Goal: Information Seeking & Learning: Learn about a topic

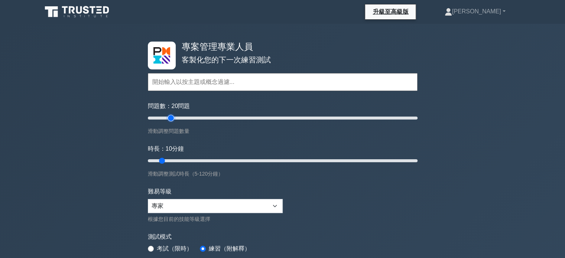
drag, startPoint x: 159, startPoint y: 118, endPoint x: 169, endPoint y: 117, distance: 9.7
type input "20"
click at [169, 117] on input "問題數： 20 問題" at bounding box center [283, 118] width 270 height 9
drag, startPoint x: 162, startPoint y: 160, endPoint x: 172, endPoint y: 160, distance: 10.4
type input "15"
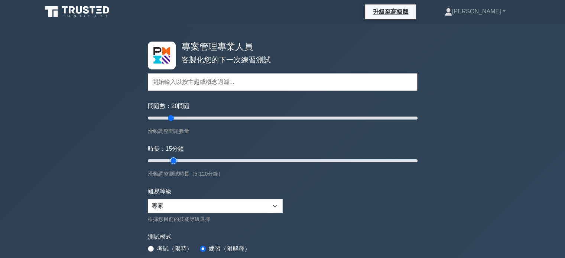
click at [172, 160] on input "時長： 15 分鐘" at bounding box center [283, 160] width 270 height 9
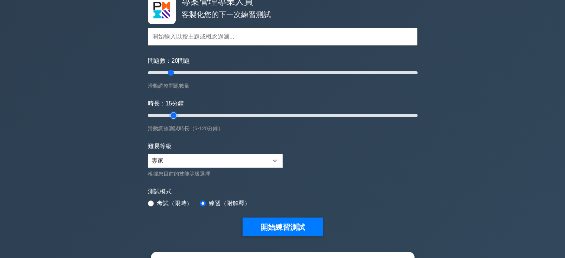
scroll to position [111, 0]
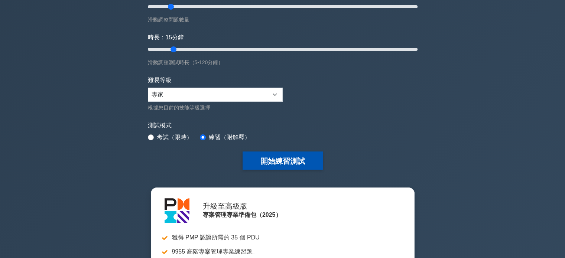
click at [288, 159] on font "開始練習測試" at bounding box center [282, 161] width 45 height 8
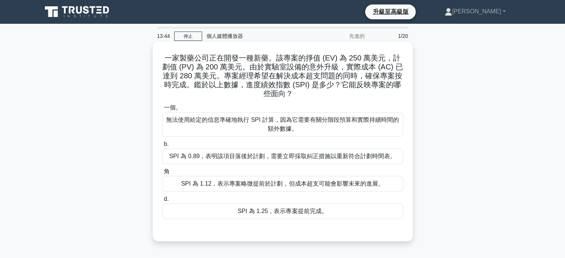
click at [268, 159] on font "SPI 為 0.89，表明該項目落後於計劃，需要立即採取糾正措施以重新符合計劃時間表。" at bounding box center [282, 156] width 226 height 6
click at [162, 147] on input "b. SPI 為 0.89，表明該項目落後於計劃，需要立即採取糾正措施以重新符合計劃時間表。" at bounding box center [162, 144] width 0 height 5
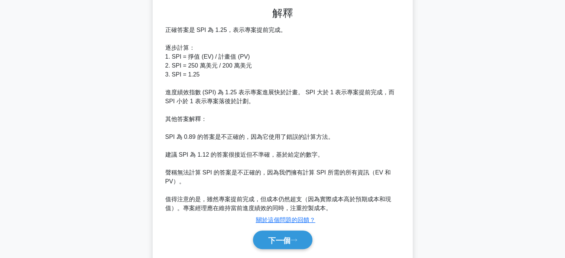
scroll to position [245, 0]
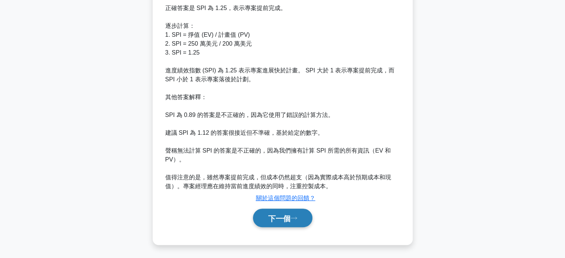
click at [276, 221] on font "下一個" at bounding box center [279, 218] width 22 height 8
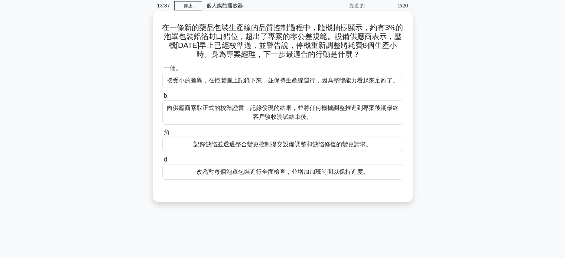
scroll to position [0, 0]
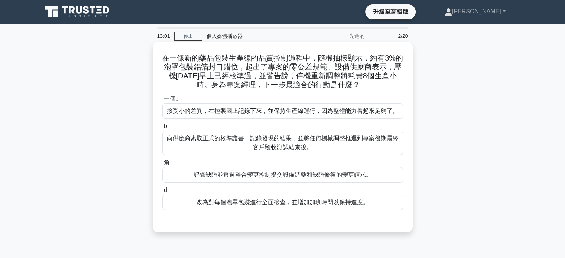
click at [277, 178] on font "記錄缺陷並透過整合變更控制提交設備調整和缺陷修復的變更請求。" at bounding box center [282, 175] width 178 height 6
click at [162, 165] on input "角 記錄缺陷並透過整合變更控制提交設備調整和缺陷修復的變更請求。" at bounding box center [162, 162] width 0 height 5
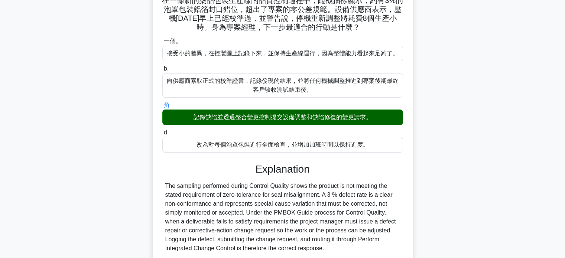
scroll to position [186, 0]
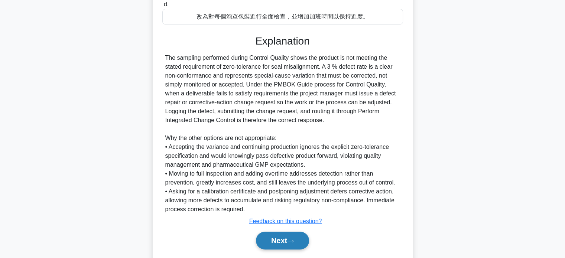
click at [281, 239] on button "Next" at bounding box center [282, 241] width 53 height 18
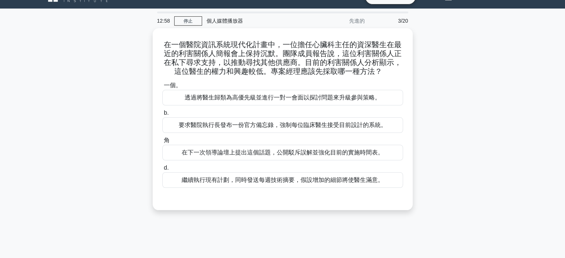
scroll to position [0, 0]
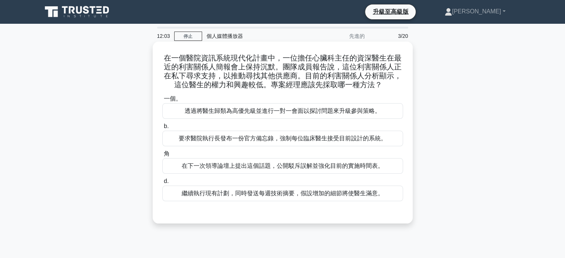
click at [295, 195] on font "繼續執行現有計劃，同時發送每週技術摘要，假設增加的細節將使醫生滿意。" at bounding box center [283, 193] width 202 height 6
click at [162, 184] on input "d. 繼續執行現有計劃，同時發送每週技術摘要，假設增加的細節將使醫生滿意。" at bounding box center [162, 181] width 0 height 5
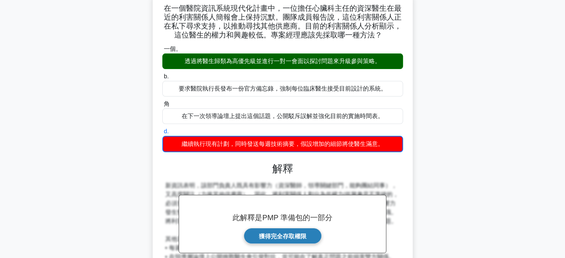
scroll to position [143, 0]
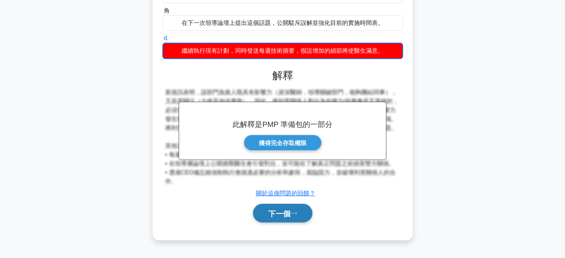
click at [275, 213] on font "下一個" at bounding box center [279, 213] width 22 height 8
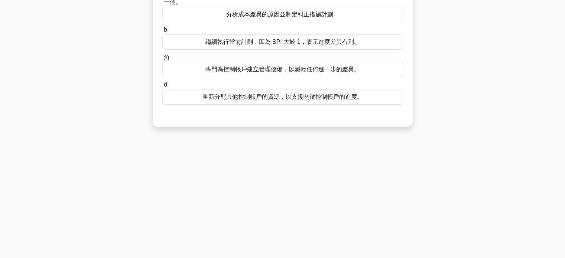
scroll to position [0, 0]
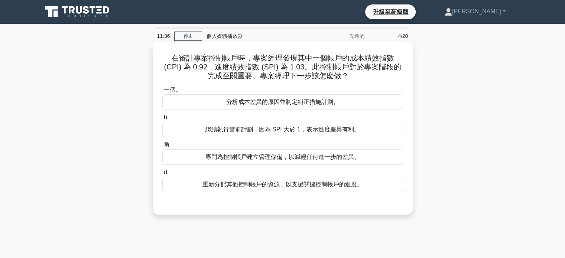
click at [274, 102] on font "分析成本差異的原因並制定糾正措施計劃。" at bounding box center [282, 102] width 113 height 6
click at [162, 92] on input "一個。 分析成本差異的原因並制定糾正措施計劃。" at bounding box center [162, 90] width 0 height 5
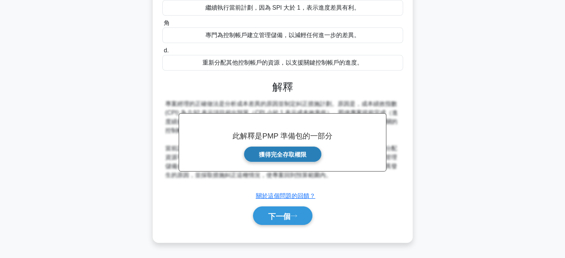
scroll to position [143, 0]
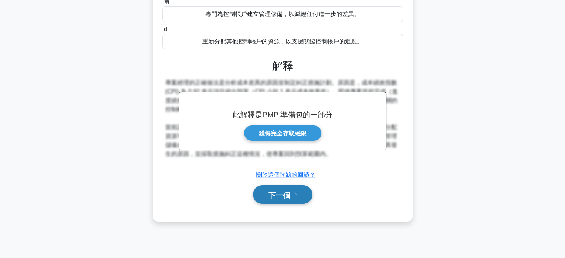
click at [275, 192] on font "下一個" at bounding box center [279, 195] width 22 height 8
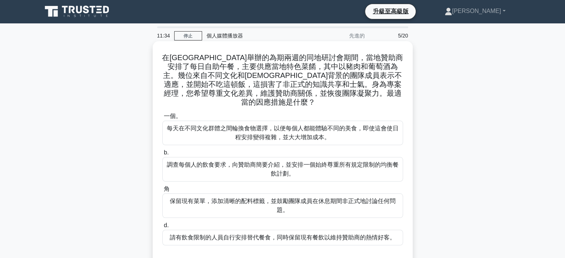
scroll to position [0, 0]
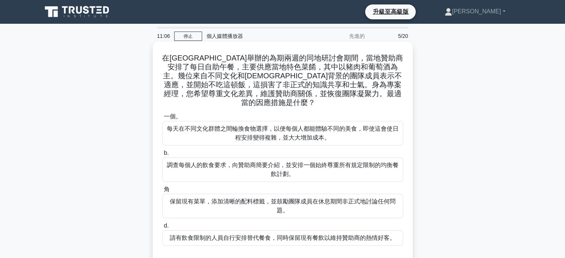
click at [286, 163] on font "調查每個人的飲食要求，向贊助商簡要介紹，並安排一個始終尊重所有規定限制的均衡餐飲計劃。" at bounding box center [283, 169] width 232 height 15
click at [162, 156] on input "b. 調查每個人的飲食要求，向贊助商簡要介紹，並安排一個始終尊重所有規定限制的均衡餐飲計劃。" at bounding box center [162, 153] width 0 height 5
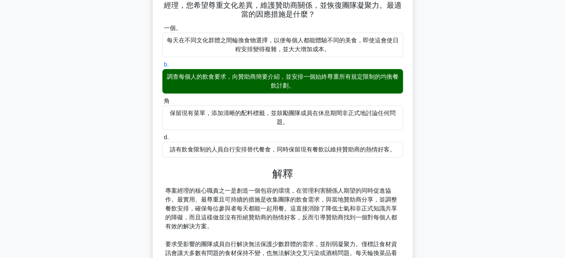
scroll to position [164, 0]
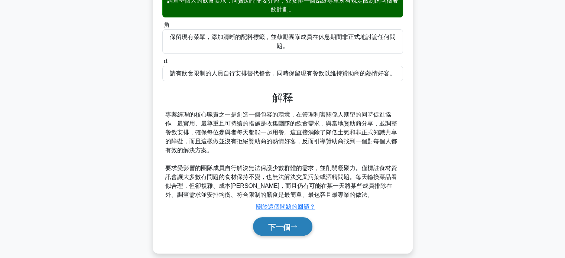
click at [280, 223] on font "下一個" at bounding box center [279, 227] width 22 height 8
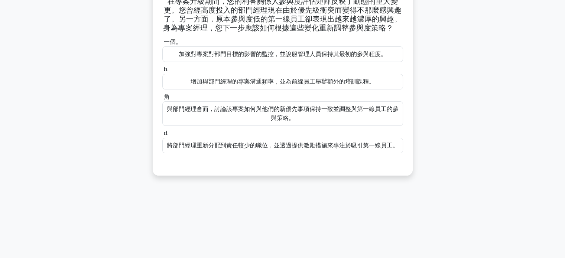
scroll to position [0, 0]
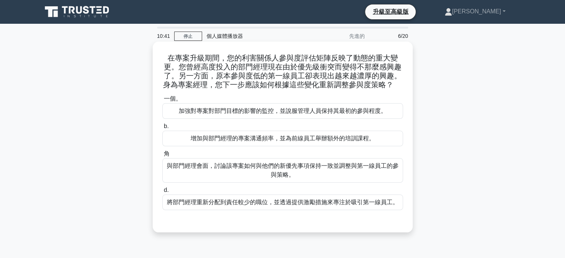
click at [244, 172] on font "與部門經理會面，討論該專案如何與他們的新優先事項保持一致並調整與第一線員工的參與策略。" at bounding box center [283, 170] width 234 height 18
click at [162, 156] on input "角 與部門經理會面，討論該專案如何與他們的新優先事項保持一致並調整與第一線員工的參與策略。" at bounding box center [162, 153] width 0 height 5
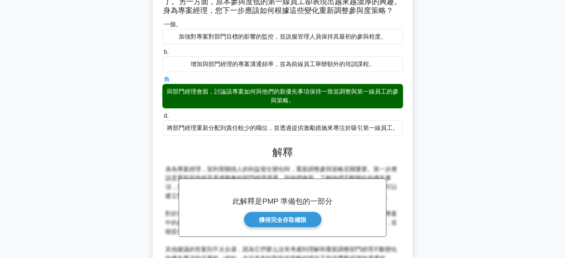
scroll to position [173, 0]
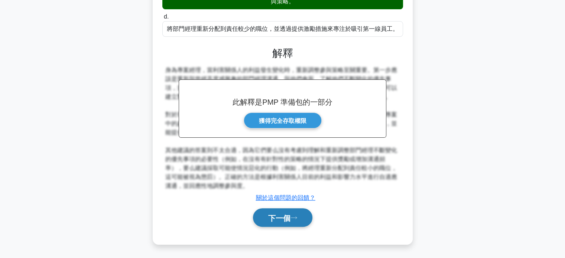
click at [282, 221] on font "下一個" at bounding box center [279, 218] width 22 height 8
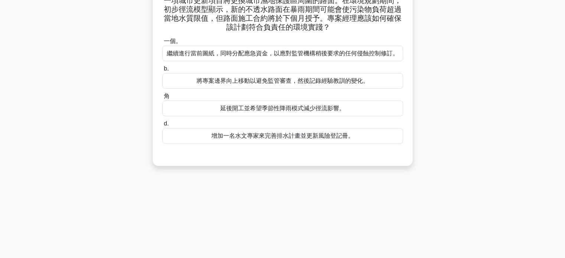
scroll to position [0, 0]
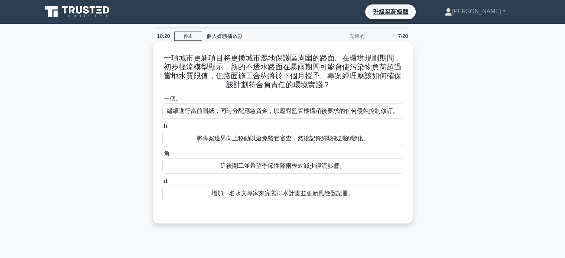
click at [254, 165] on font "延後開工並希望季節性降雨模式減少徑流影響。" at bounding box center [282, 166] width 125 height 6
click at [162, 156] on input "角 延後開工並希望季節性降雨模式減少徑流影響。" at bounding box center [162, 153] width 0 height 5
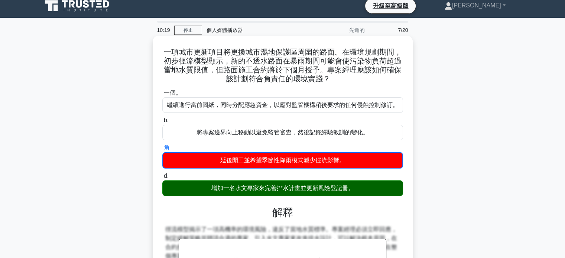
scroll to position [143, 0]
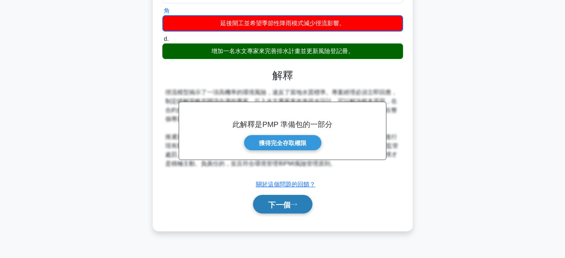
click at [285, 207] on font "下一個" at bounding box center [279, 204] width 22 height 8
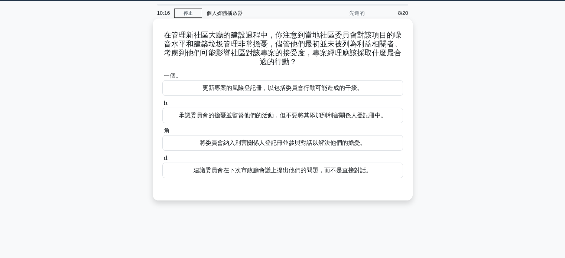
scroll to position [0, 0]
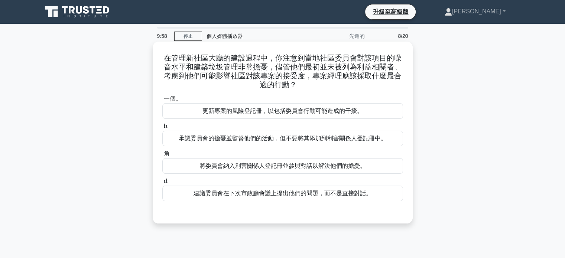
click at [287, 167] on font "將委員會納入利害關係人登記冊並參與對話以解決他們的擔憂。" at bounding box center [282, 166] width 166 height 6
click at [162, 156] on input "角 將委員會納入利害關係人登記冊並參與對話以解決他們的擔憂。" at bounding box center [162, 153] width 0 height 5
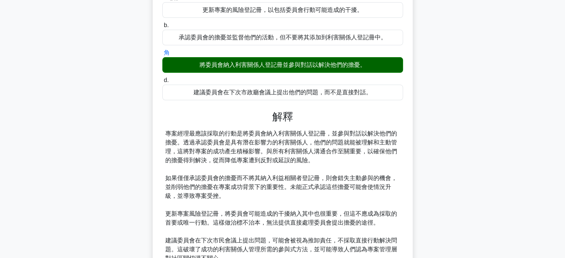
scroll to position [173, 0]
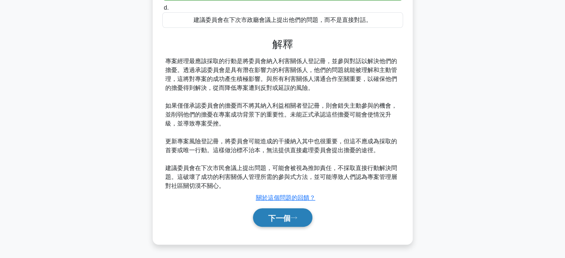
click at [284, 216] on font "下一個" at bounding box center [279, 218] width 22 height 8
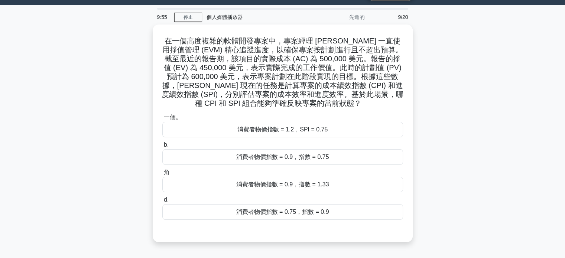
scroll to position [0, 0]
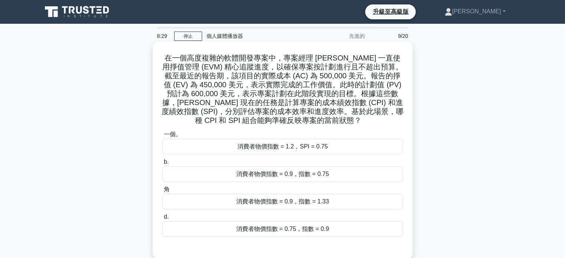
click at [305, 202] on font "消費者物價指數 = 0.9，指數 = 1.33" at bounding box center [282, 201] width 93 height 6
click at [162, 192] on input "角 消費者物價指數 = 0.9，指數 = 1.33" at bounding box center [162, 189] width 0 height 5
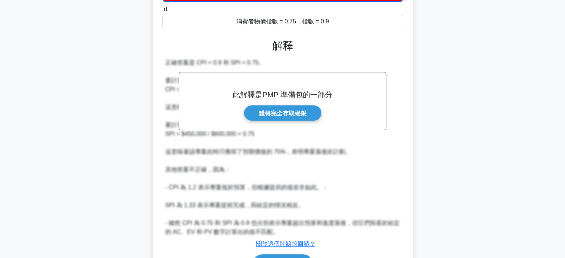
scroll to position [254, 0]
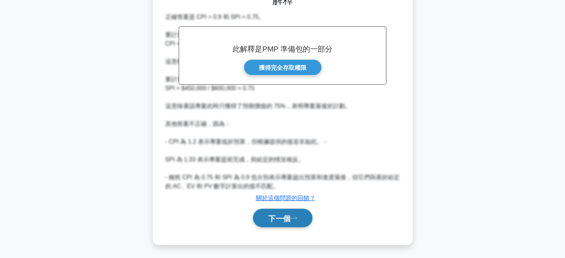
click at [290, 218] on font "下一個" at bounding box center [279, 218] width 22 height 8
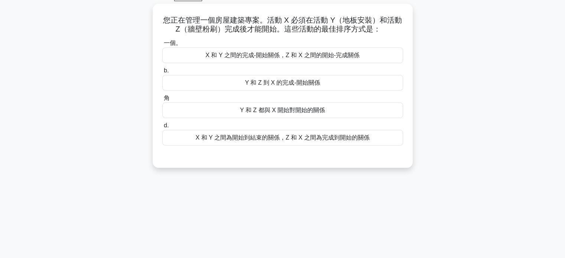
scroll to position [0, 0]
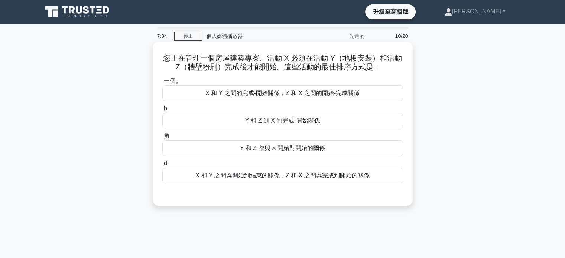
click at [278, 123] on font "Y 和 Z 到 X 的完成-開始關係" at bounding box center [282, 120] width 75 height 6
click at [162, 111] on input "b. Y 和 Z 到 X 的完成-開始關係" at bounding box center [162, 108] width 0 height 5
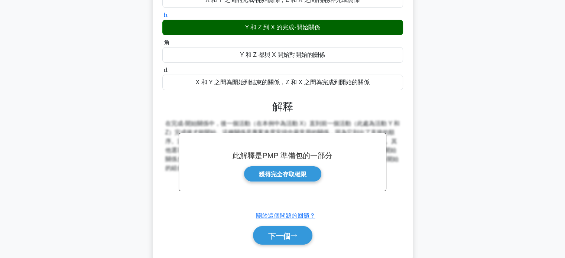
scroll to position [143, 0]
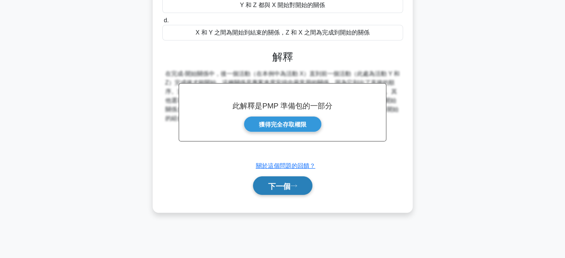
click at [290, 183] on font "下一個" at bounding box center [279, 186] width 22 height 8
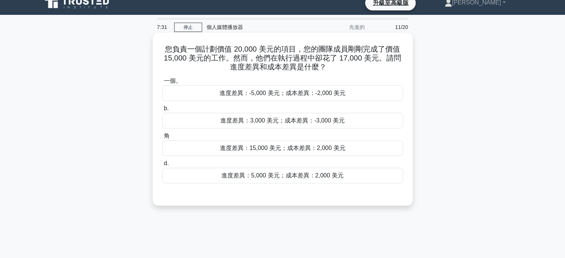
scroll to position [0, 0]
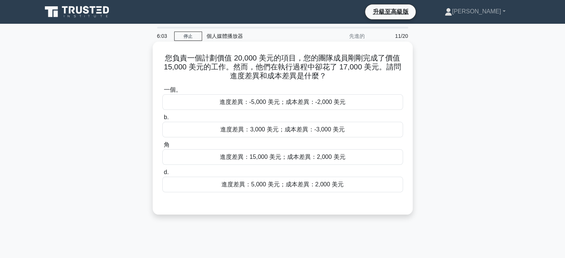
click at [265, 105] on font "進度差異：-5,000 美元；成本差異：-2,000 美元" at bounding box center [282, 102] width 126 height 6
click at [162, 92] on input "一個。 進度差異：-5,000 美元；成本差異：-2,000 美元" at bounding box center [162, 90] width 0 height 5
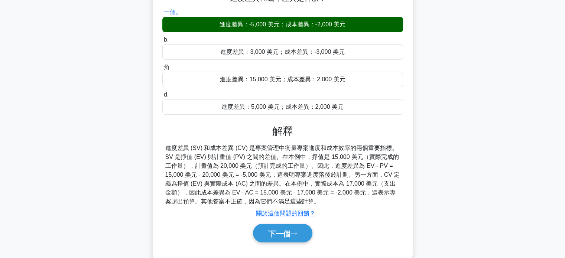
scroll to position [143, 0]
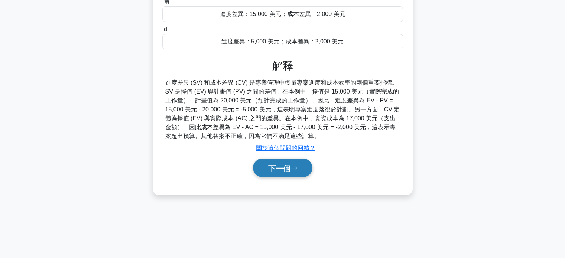
click at [281, 165] on font "下一個" at bounding box center [279, 168] width 22 height 8
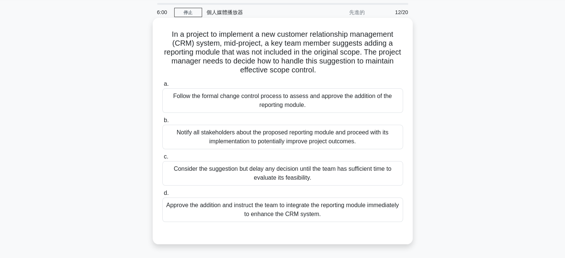
scroll to position [0, 0]
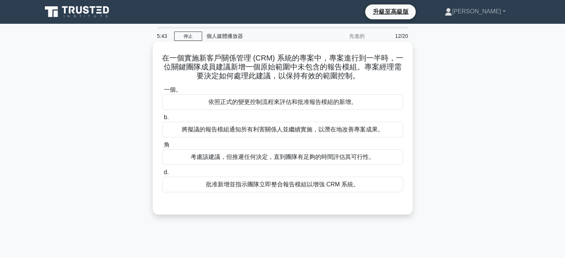
click at [272, 105] on font "依照正式的變更控制流程來評估和批准報告模組的新增。" at bounding box center [282, 102] width 148 height 6
click at [162, 92] on input "一個。 依照正式的變更控制流程來評估和批准報告模組的新增。" at bounding box center [162, 90] width 0 height 5
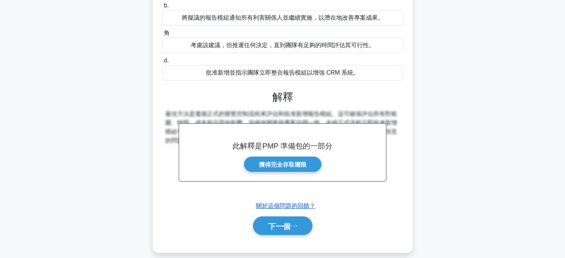
scroll to position [143, 0]
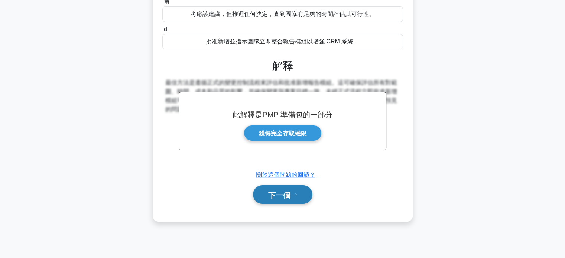
click at [284, 187] on button "下一個" at bounding box center [282, 194] width 59 height 19
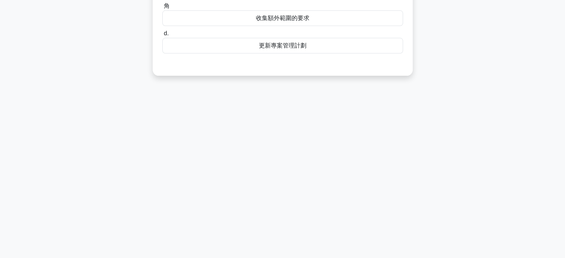
scroll to position [0, 0]
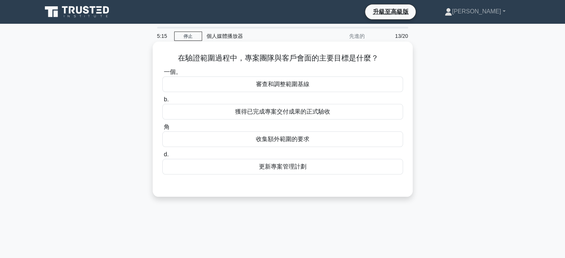
click at [299, 116] on font "獲得已完成專案交付成果的正式驗收" at bounding box center [282, 111] width 95 height 9
click at [162, 102] on input "b. 獲得已完成專案交付成果的正式驗收" at bounding box center [162, 99] width 0 height 5
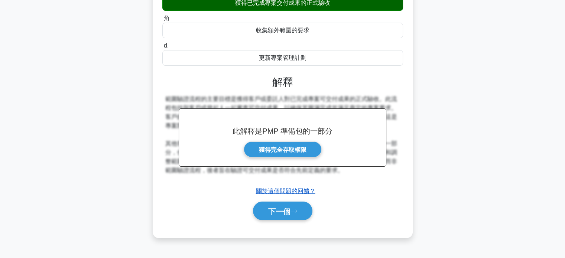
scroll to position [143, 0]
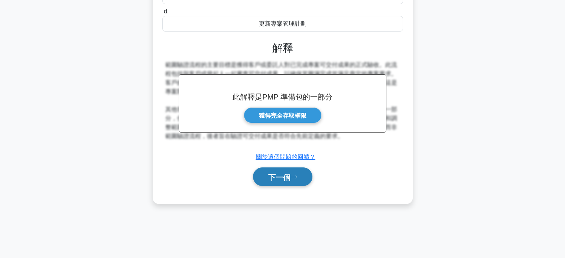
click at [291, 170] on button "下一個" at bounding box center [282, 176] width 59 height 19
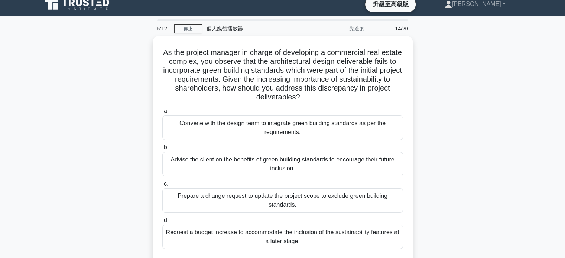
scroll to position [0, 0]
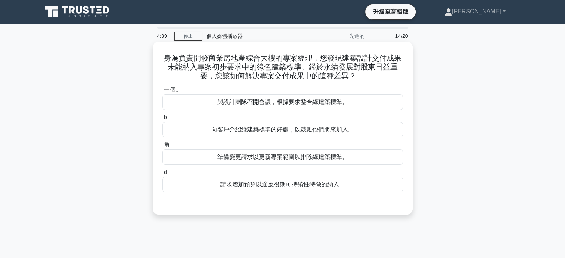
click at [295, 133] on font "向客戶介紹綠建築標準的好處，以鼓勵他們將來加入。" at bounding box center [282, 129] width 143 height 6
click at [162, 120] on input "b. 向客戶介紹綠建築標準的好處，以鼓勵他們將來加入。" at bounding box center [162, 117] width 0 height 5
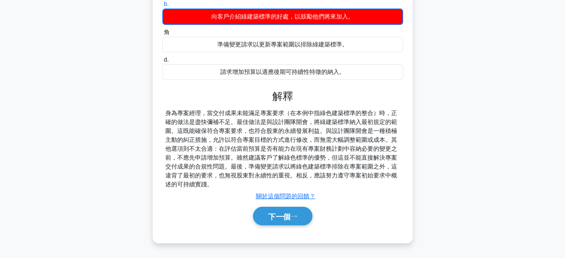
scroll to position [143, 0]
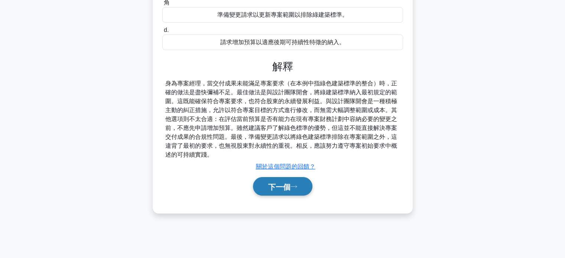
click at [290, 185] on font "下一個" at bounding box center [279, 187] width 22 height 8
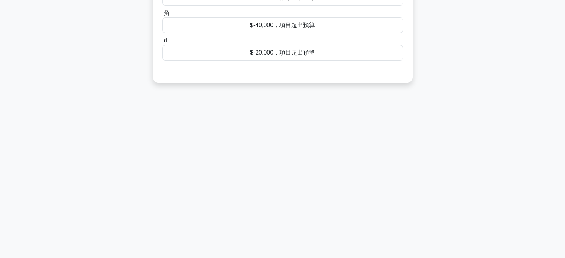
scroll to position [0, 0]
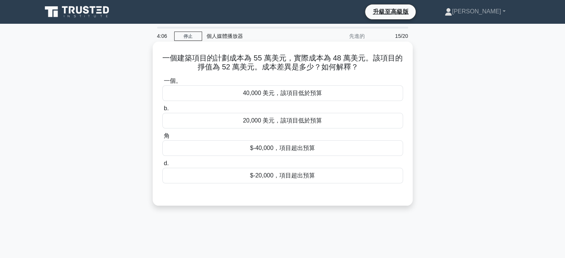
click at [300, 92] on font "40,000 美元，該項目低於預算" at bounding box center [282, 93] width 79 height 6
click at [162, 84] on input "一個。 40,000 美元，該項目低於預算" at bounding box center [162, 81] width 0 height 5
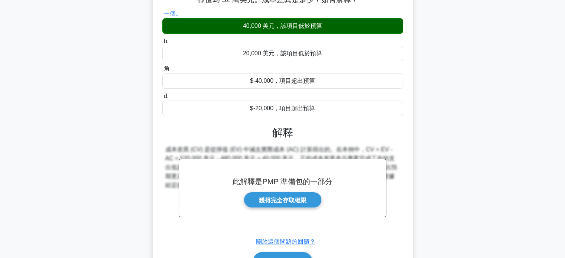
scroll to position [143, 0]
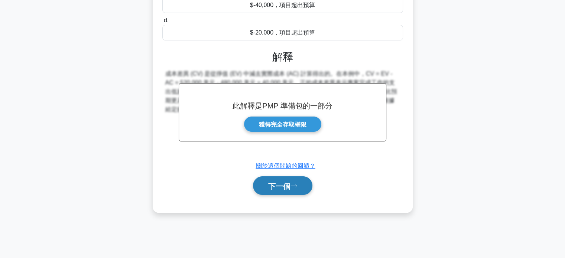
click at [297, 190] on button "下一個" at bounding box center [282, 185] width 59 height 19
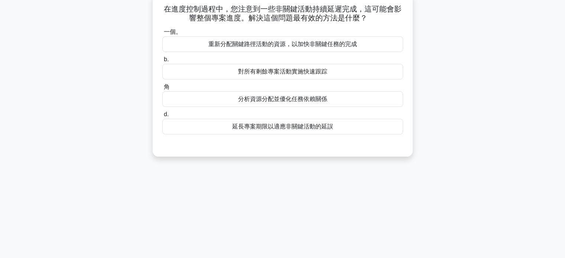
scroll to position [0, 0]
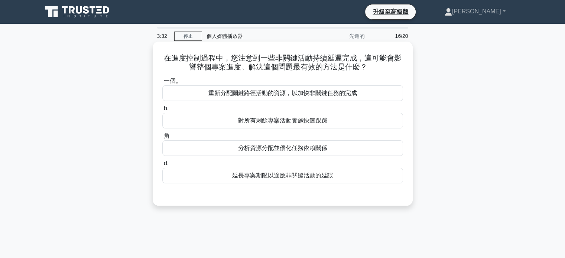
click at [298, 150] on font "分析資源分配並優化任務依賴關係" at bounding box center [282, 148] width 89 height 6
click at [162, 138] on input "角 分析資源分配並優化任務依賴關係" at bounding box center [162, 136] width 0 height 5
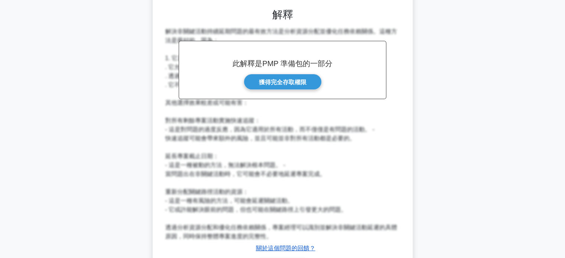
scroll to position [236, 0]
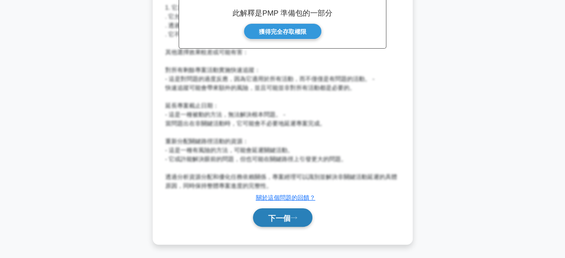
click at [285, 220] on font "下一個" at bounding box center [279, 218] width 22 height 8
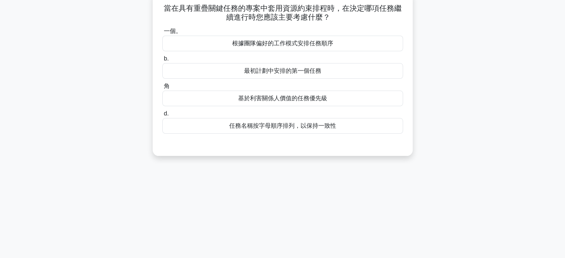
scroll to position [0, 0]
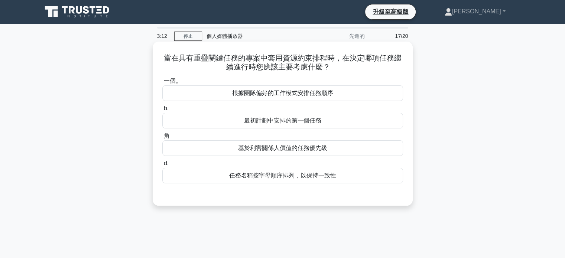
click at [290, 153] on div "基於利害關係人價值的任務優先級" at bounding box center [282, 148] width 241 height 16
click at [162, 138] on input "角 基於利害關係人價值的任務優先級" at bounding box center [162, 136] width 0 height 5
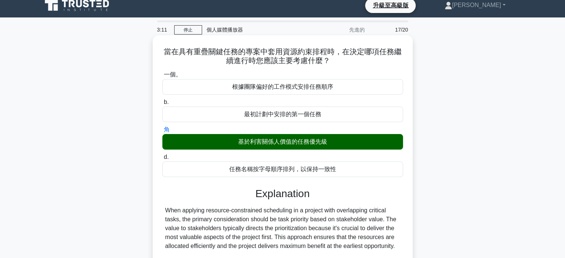
scroll to position [143, 0]
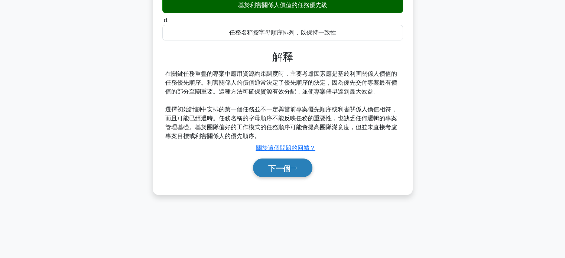
click at [290, 169] on font "下一個" at bounding box center [279, 168] width 22 height 8
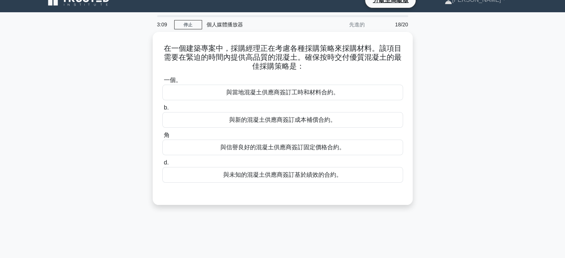
scroll to position [0, 0]
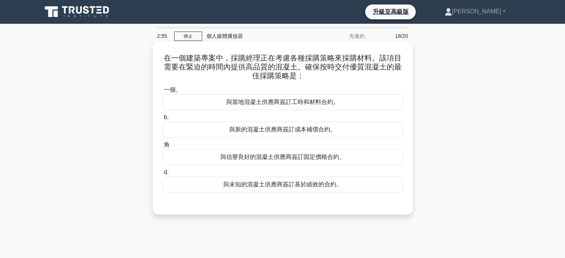
click at [290, 159] on font "與信譽良好的混凝土供應商簽訂固定價格合約。" at bounding box center [282, 157] width 125 height 6
click at [162, 147] on input "角 與信譽良好的混凝土供應商簽訂固定價格合約。" at bounding box center [162, 145] width 0 height 5
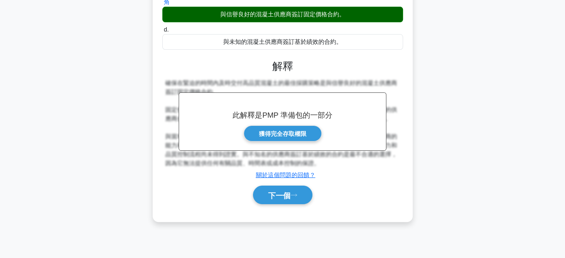
scroll to position [143, 0]
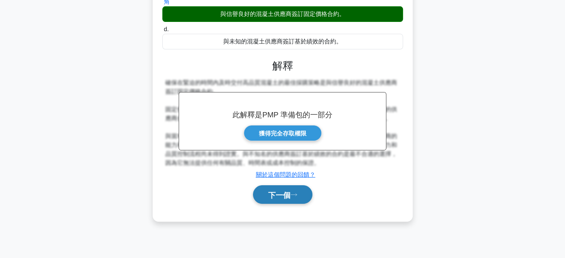
click at [284, 196] on font "下一個" at bounding box center [279, 195] width 22 height 8
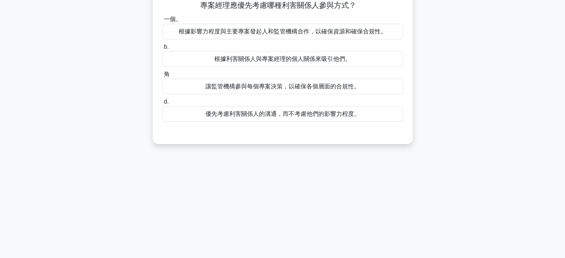
scroll to position [0, 0]
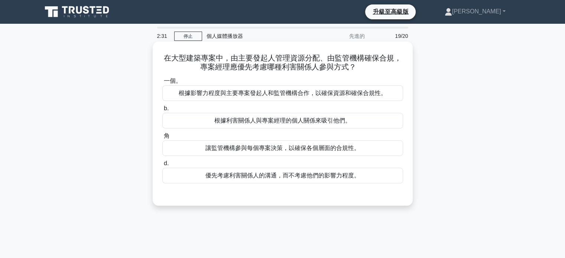
click at [293, 91] on font "根據影響力程度與主要專案發起人和監管機構合作，以確保資源和確保合規性。" at bounding box center [283, 93] width 208 height 6
click at [162, 84] on input "一個。 根據影響力程度與主要專案發起人和監管機構合作，以確保資源和確保合規性。" at bounding box center [162, 81] width 0 height 5
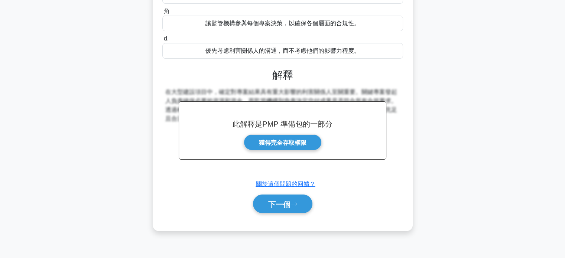
scroll to position [143, 0]
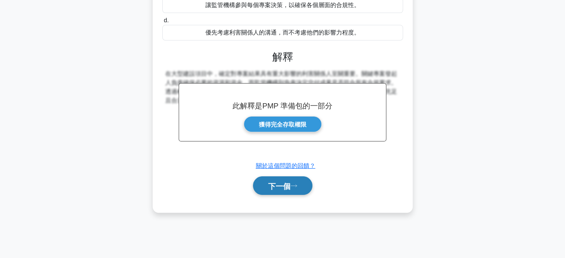
click at [291, 179] on button "下一個" at bounding box center [282, 185] width 59 height 19
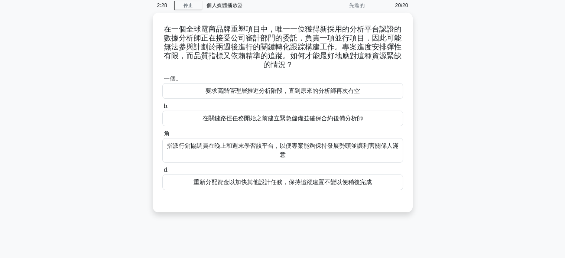
scroll to position [0, 0]
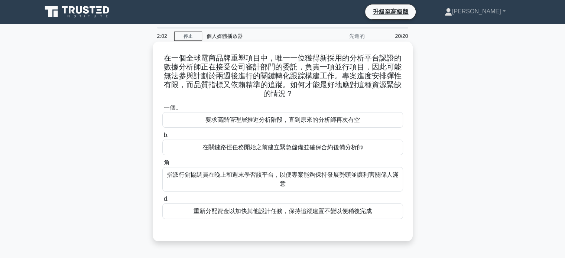
click at [276, 147] on font "在關鍵路徑任務開始之前建立緊急儲備並確保合約後備分析師" at bounding box center [282, 147] width 160 height 6
click at [162, 138] on input "b. 在關鍵路徑任務開始之前建立緊急儲備並確保合約後備分析師" at bounding box center [162, 135] width 0 height 5
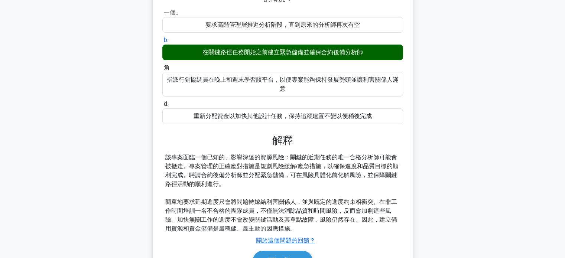
scroll to position [143, 0]
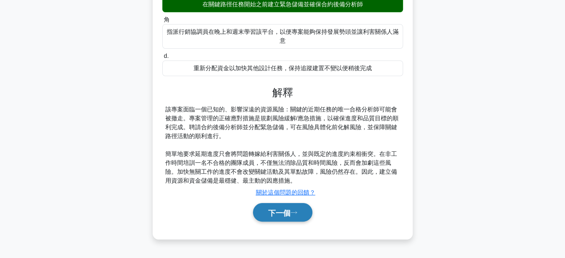
click at [273, 212] on font "下一個" at bounding box center [279, 213] width 22 height 8
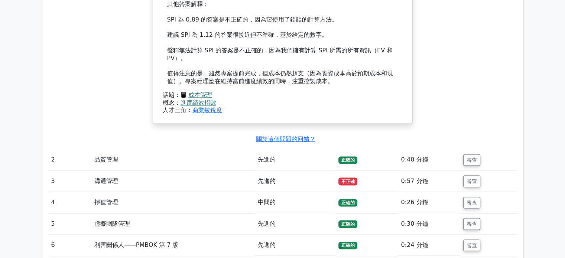
scroll to position [1151, 0]
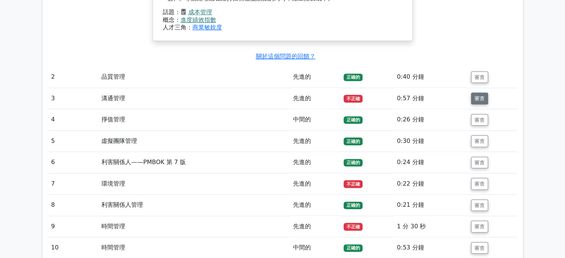
click at [484, 99] on font "審查" at bounding box center [479, 98] width 10 height 6
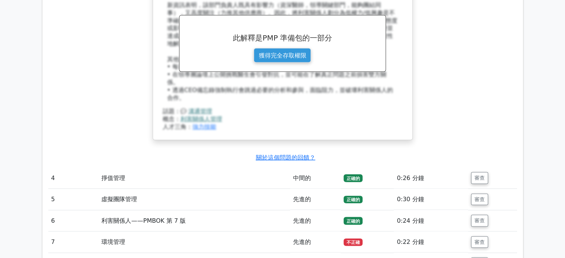
scroll to position [1485, 0]
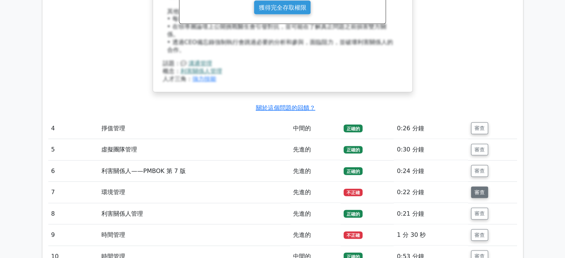
click at [476, 189] on font "審查" at bounding box center [479, 192] width 10 height 6
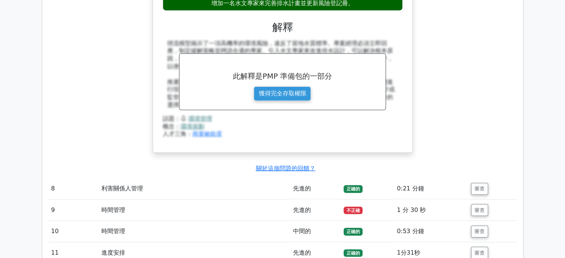
scroll to position [1856, 0]
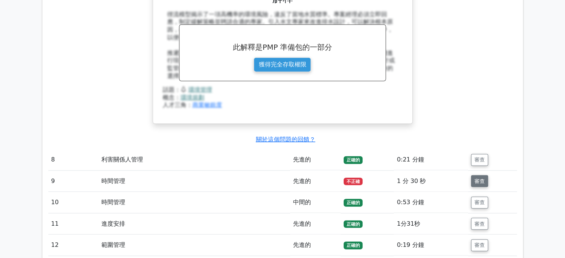
click at [475, 178] on font "審查" at bounding box center [479, 181] width 10 height 6
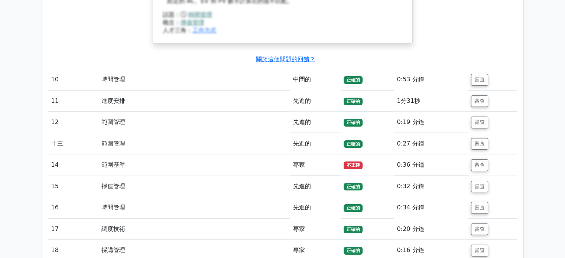
scroll to position [2450, 0]
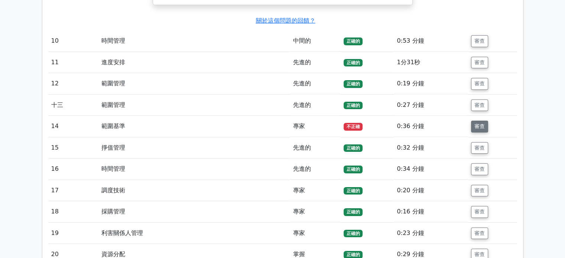
click at [476, 124] on font "審查" at bounding box center [479, 127] width 10 height 6
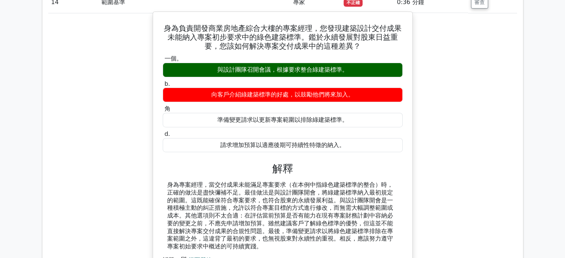
scroll to position [2562, 0]
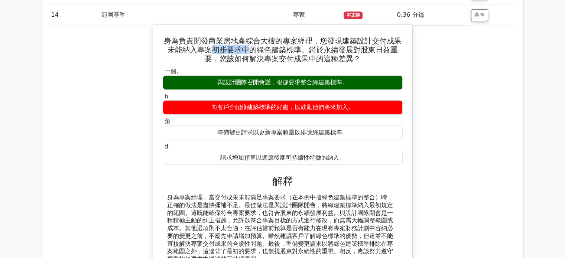
drag, startPoint x: 215, startPoint y: 35, endPoint x: 248, endPoint y: 36, distance: 32.7
click at [249, 36] on font "身為負責開發商業房地產綜合大樓的專案經理，您發現建築設計交付成果未能納入專案初步要求中的綠色建築標準。鑑於永續發展對股東日益重要，您該如何解決專案交付成果中的…" at bounding box center [283, 49] width 238 height 27
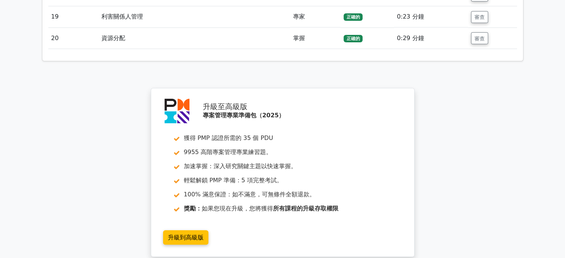
scroll to position [3081, 0]
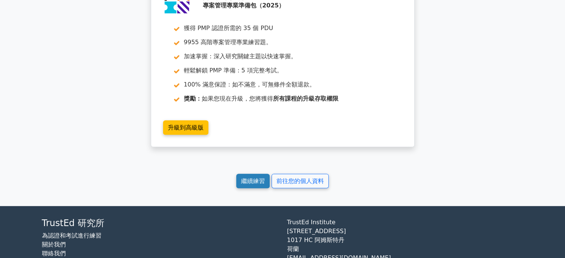
click at [241, 174] on link "繼續練習" at bounding box center [252, 181] width 33 height 14
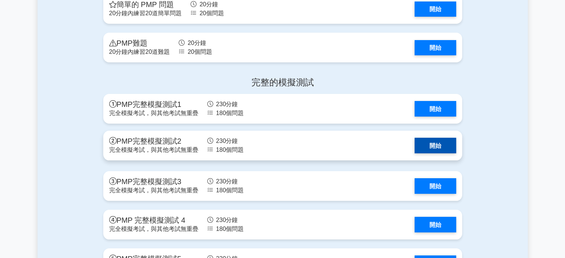
scroll to position [2859, 0]
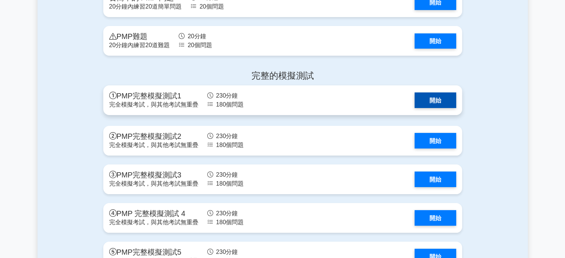
click at [437, 108] on link "開始" at bounding box center [435, 99] width 42 height 15
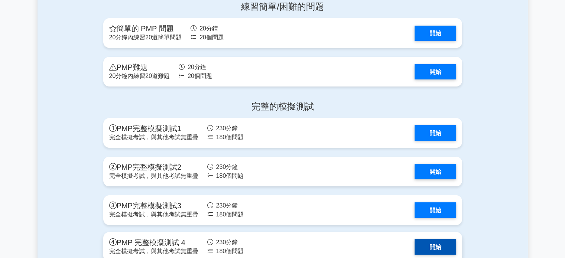
scroll to position [2784, 0]
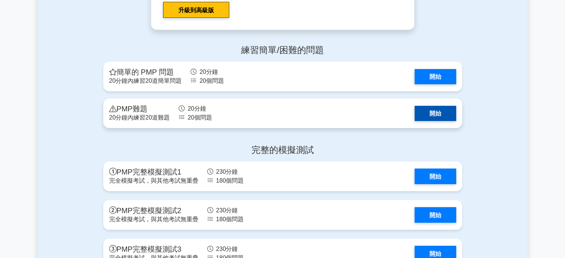
click at [428, 121] on link "開始" at bounding box center [435, 113] width 42 height 15
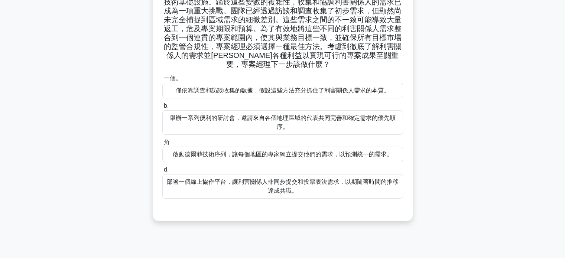
scroll to position [74, 0]
click at [293, 192] on font "部署一個線上協作平台，讓利害關係人非同步提交和投票表決需求，以期隨著時間的推移達成共識。" at bounding box center [283, 185] width 232 height 15
click at [162, 172] on input "d. 部署一個線上協作平台，讓利害關係人非同步提交和投票表決需求，以期隨著時間的推移達成共識。" at bounding box center [162, 169] width 0 height 5
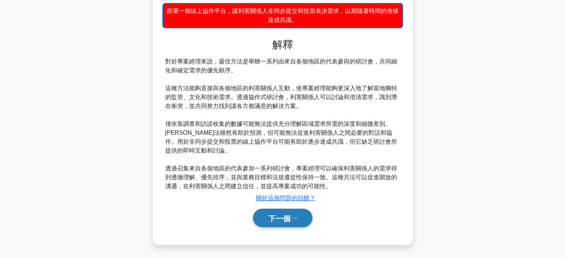
click at [296, 219] on icon at bounding box center [293, 218] width 7 height 4
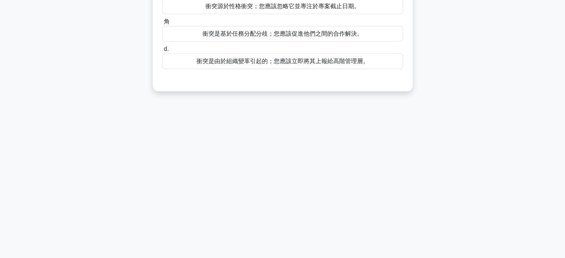
scroll to position [0, 0]
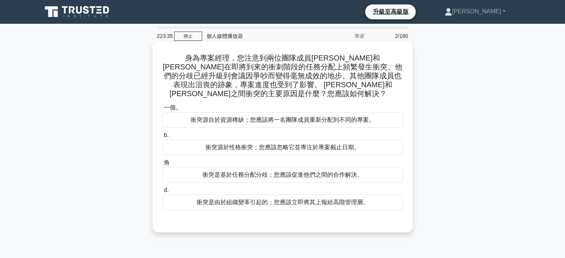
click at [286, 172] on font "衝突是基於任務分配分歧；您應該促進他們之間的合作解決。" at bounding box center [282, 175] width 160 height 6
click at [162, 165] on input "角 衝突是基於任務分配分歧；您應該促進他們之間的合作解決。" at bounding box center [162, 162] width 0 height 5
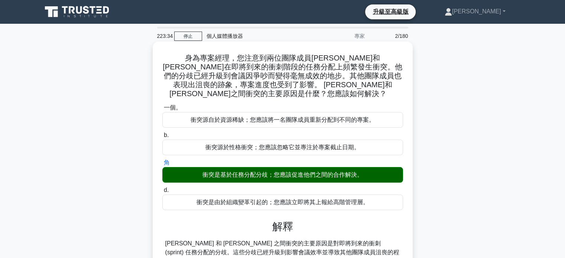
scroll to position [143, 0]
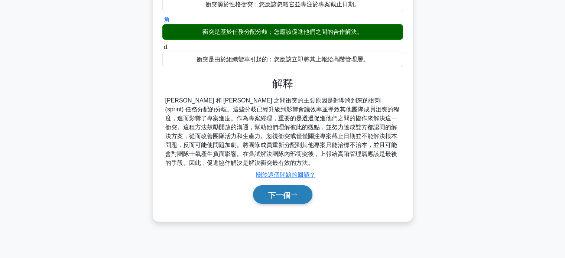
click at [285, 191] on font "下一個" at bounding box center [279, 195] width 22 height 8
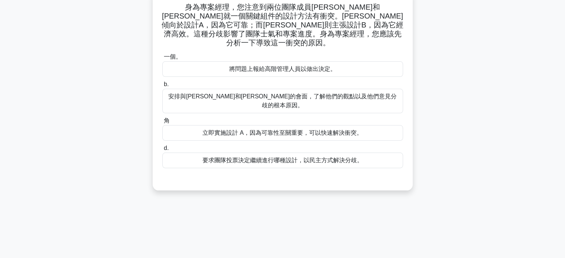
scroll to position [0, 0]
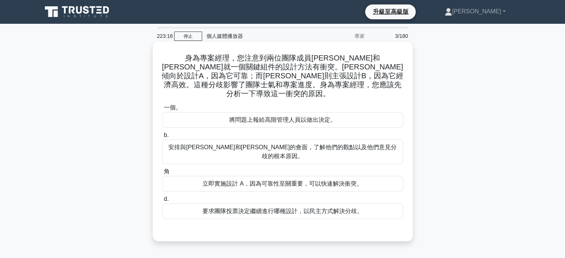
click at [258, 144] on font "安排與莎拉和約翰的會面，了解他們的觀點以及他們意見分歧的根本原因。" at bounding box center [282, 151] width 228 height 15
click at [162, 138] on input "b. 安排與莎拉和約翰的會面，了解他們的觀點以及他們意見分歧的根本原因。" at bounding box center [162, 135] width 0 height 5
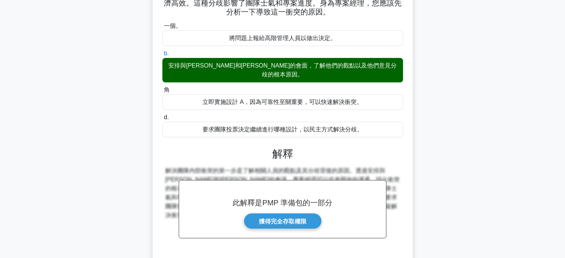
scroll to position [143, 0]
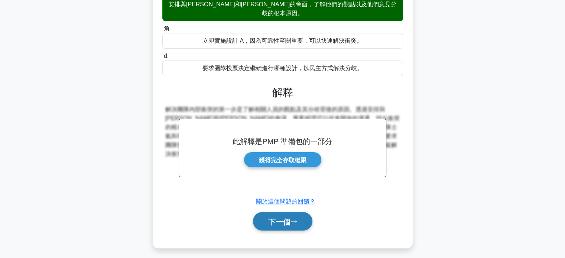
click at [274, 218] on font "下一個" at bounding box center [279, 222] width 22 height 8
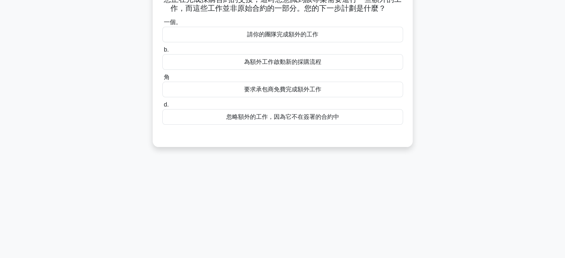
scroll to position [0, 0]
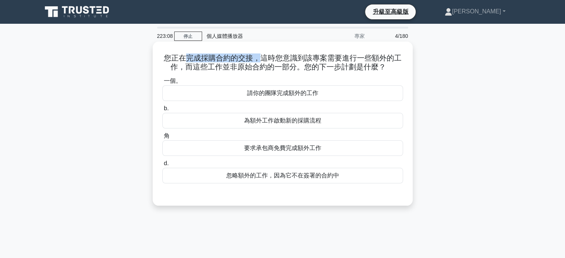
drag, startPoint x: 188, startPoint y: 58, endPoint x: 258, endPoint y: 61, distance: 70.2
click at [258, 61] on font "您正在完成採購合約的交接，這時您意識到該專案需要進行一些額外的工作，而這些工作並非原始合約的一部分。您的下一步計劃是什麼？" at bounding box center [283, 62] width 238 height 17
click at [278, 121] on font "為額外工作啟動新的採購流程" at bounding box center [282, 120] width 77 height 6
click at [162, 111] on input "b. 為額外工作啟動新的採購流程" at bounding box center [162, 108] width 0 height 5
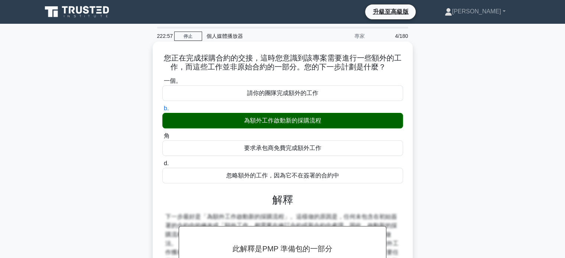
scroll to position [143, 0]
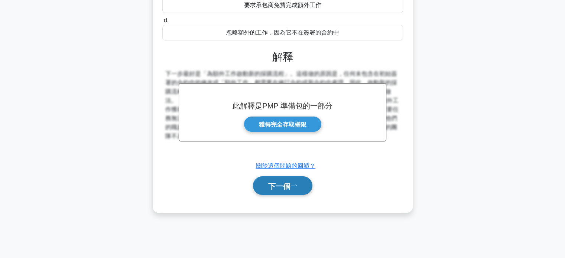
click at [290, 189] on font "下一個" at bounding box center [279, 186] width 22 height 8
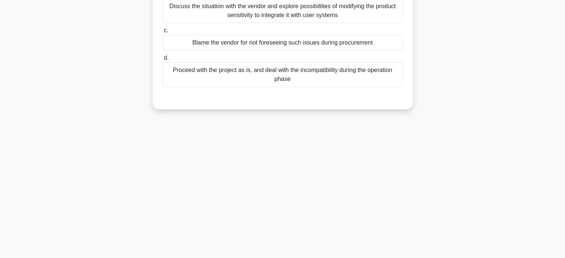
scroll to position [0, 0]
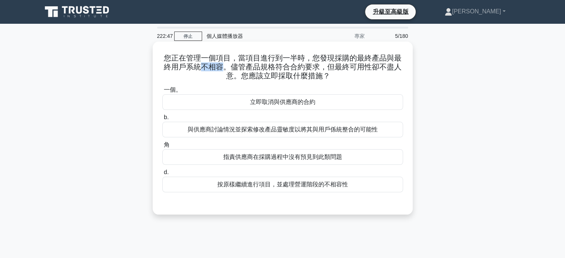
drag, startPoint x: 201, startPoint y: 69, endPoint x: 220, endPoint y: 69, distance: 18.6
click at [220, 69] on font "您正在管理一個項目，當項目進行到一半時，您發現採購的最終產品與最終用戶系統不相容。儘管產品規格符合合約要求，但最終可用性卻不盡人意。您應該立即採取什麼措施？" at bounding box center [283, 67] width 238 height 26
click at [283, 127] on font "與供應商討論情況並探索修改產品靈敏度以將其與用戶係統整合的可能性" at bounding box center [282, 129] width 190 height 6
click at [162, 120] on input "b. 與供應商討論情況並探索修改產品靈敏度以將其與用戶係統整合的可能性" at bounding box center [162, 117] width 0 height 5
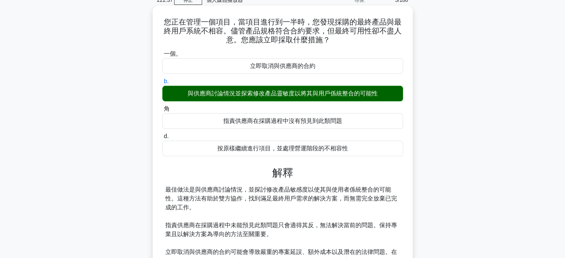
scroll to position [147, 0]
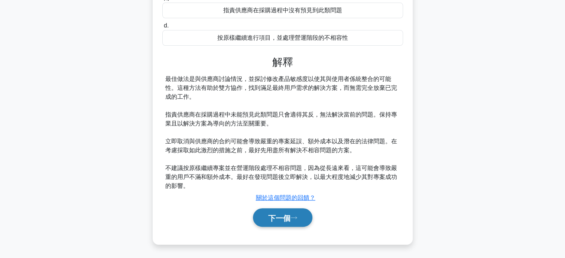
click at [282, 217] on font "下一個" at bounding box center [279, 218] width 22 height 8
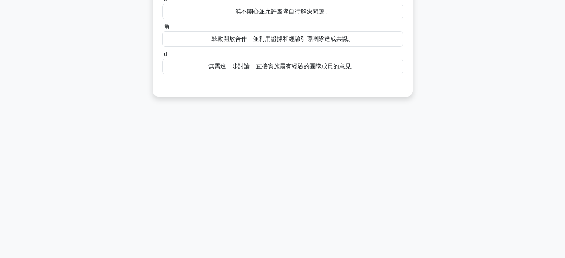
scroll to position [0, 0]
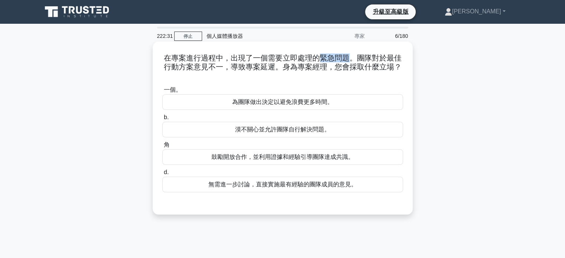
drag, startPoint x: 316, startPoint y: 58, endPoint x: 348, endPoint y: 57, distance: 32.3
click at [348, 57] on font "在專案進行過程中，出現了一個需要立即處理的緊急問題。團隊對於最佳行動方案意見不一，導致專案延遲。身為專案經理，您會採取什麼立場？" at bounding box center [283, 62] width 238 height 17
click at [262, 159] on font "鼓勵開放合作，並利用證據和經驗引導團隊達成共識。" at bounding box center [282, 157] width 143 height 6
click at [162, 147] on input "角 鼓勵開放合作，並利用證據和經驗引導團隊達成共識。" at bounding box center [162, 145] width 0 height 5
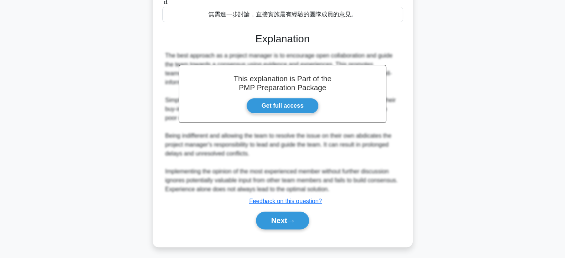
scroll to position [143, 0]
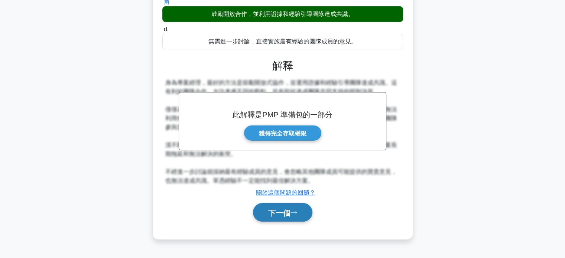
click at [280, 221] on button "下一個" at bounding box center [282, 212] width 59 height 19
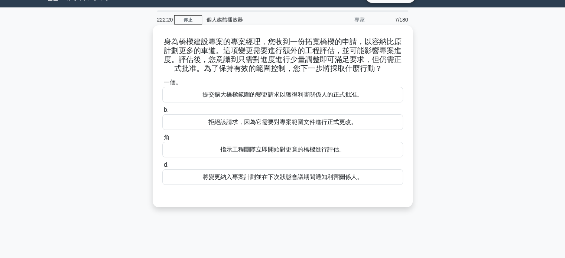
scroll to position [0, 0]
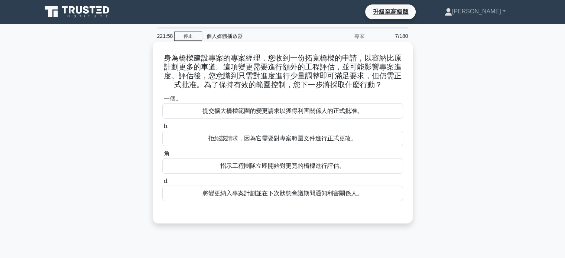
click at [260, 114] on font "提交擴大橋樑範圍的變更請求以獲得利害關係人的正式批准。" at bounding box center [282, 111] width 160 height 6
click at [162, 101] on input "一個。 提交擴大橋樑範圍的變更請求以獲得利害關係人的正式批准。" at bounding box center [162, 99] width 0 height 5
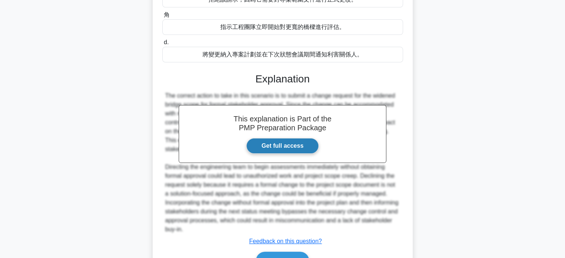
scroll to position [143, 0]
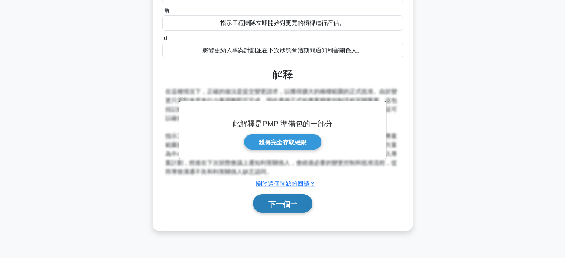
click at [277, 204] on font "下一個" at bounding box center [279, 204] width 22 height 8
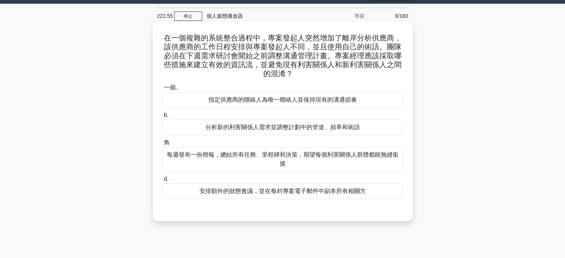
scroll to position [0, 0]
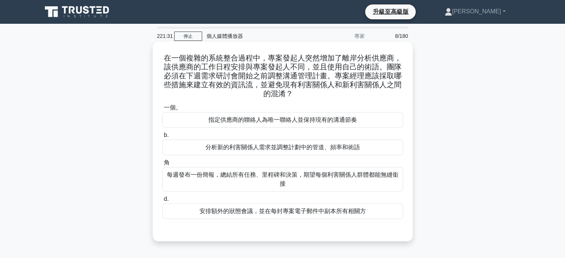
click at [272, 145] on font "分析新的利害關係人需求並調整計劃中的管道、頻率和術語" at bounding box center [282, 147] width 154 height 6
click at [162, 138] on input "b. 分析新的利害關係人需求並調整計劃中的管道、頻率和術語" at bounding box center [162, 135] width 0 height 5
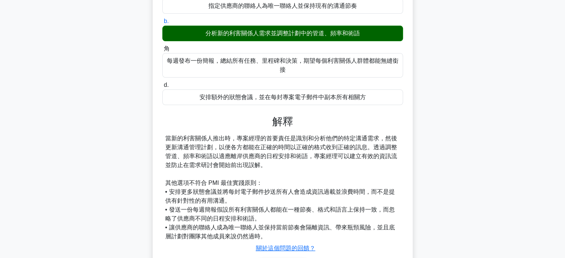
scroll to position [164, 0]
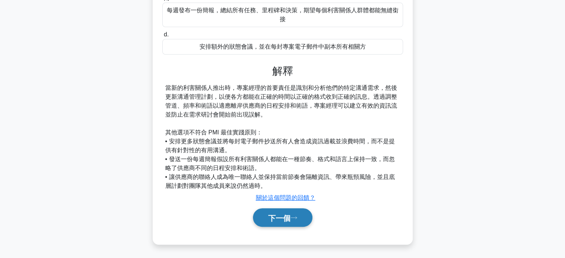
click at [282, 222] on button "下一個" at bounding box center [282, 217] width 59 height 19
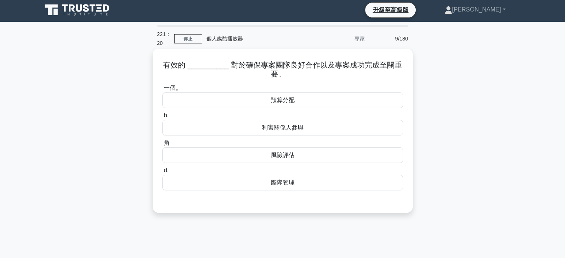
scroll to position [0, 0]
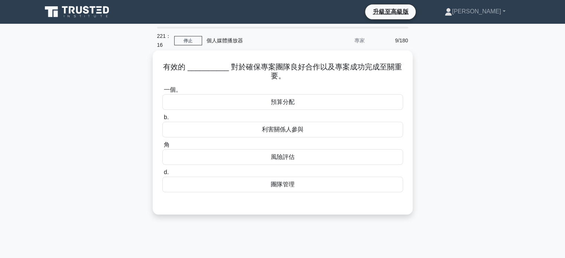
click at [280, 186] on font "團隊管理" at bounding box center [283, 184] width 24 height 6
click at [162, 175] on input "d. 團隊管理" at bounding box center [162, 172] width 0 height 5
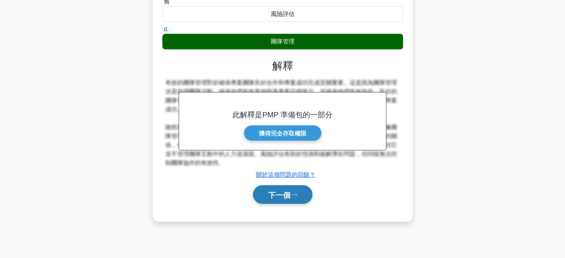
click at [300, 192] on button "下一個" at bounding box center [282, 194] width 59 height 19
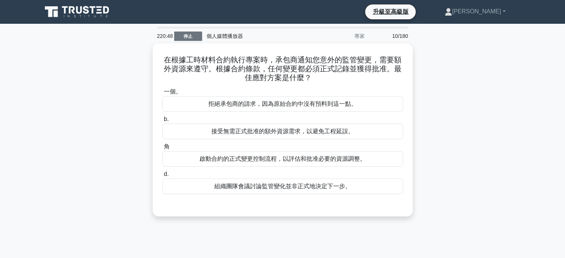
drag, startPoint x: 43, startPoint y: 0, endPoint x: 186, endPoint y: 37, distance: 147.2
click at [187, 37] on font "停止" at bounding box center [187, 36] width 9 height 5
click at [186, 34] on font "停止" at bounding box center [187, 36] width 9 height 5
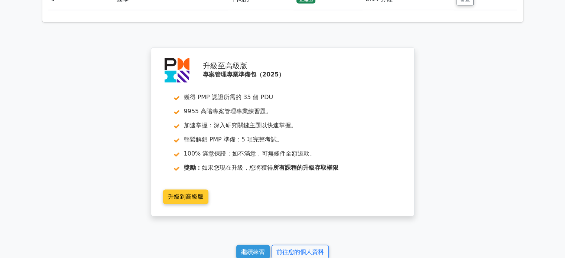
scroll to position [1262, 0]
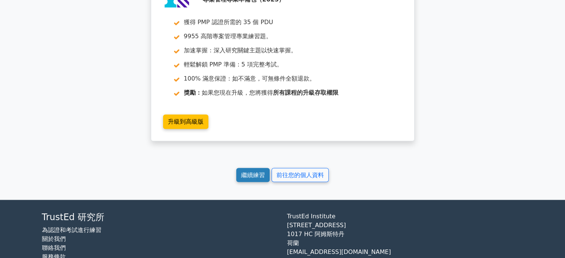
click at [254, 178] on font "繼續練習" at bounding box center [253, 174] width 24 height 7
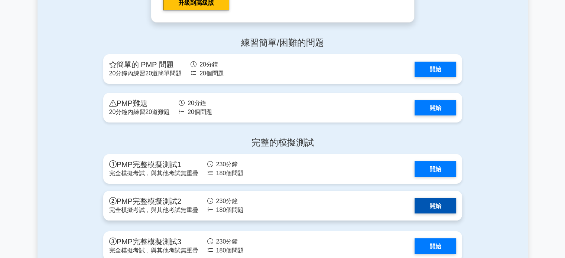
scroll to position [2710, 0]
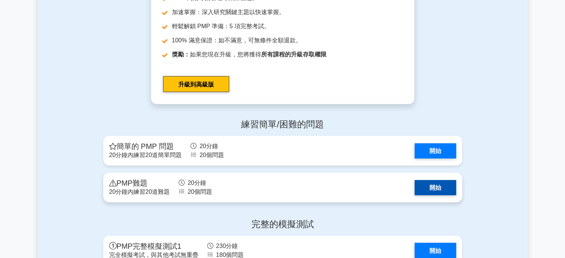
click at [429, 195] on link "開始" at bounding box center [435, 187] width 42 height 15
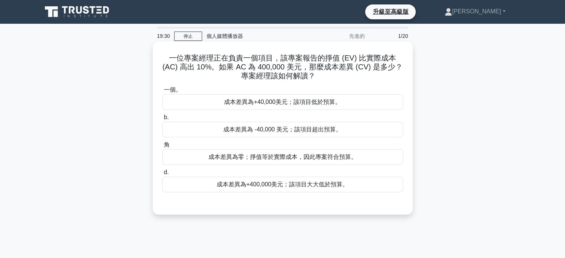
click at [265, 104] on font "成本差異為+40,000美元；該項目低於預算。" at bounding box center [282, 102] width 117 height 6
click at [162, 92] on input "一個。 成本差異為+40,000美元；該項目低於預算。" at bounding box center [162, 90] width 0 height 5
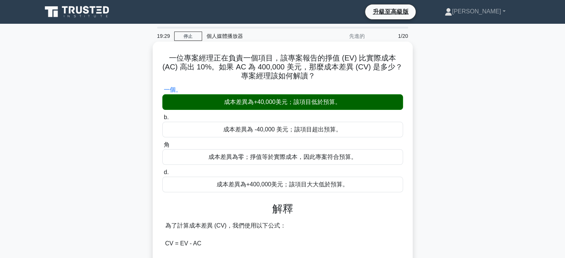
scroll to position [182, 0]
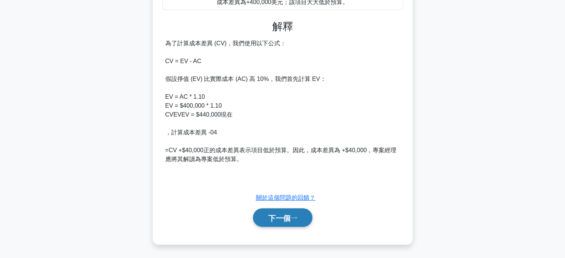
click at [289, 215] on font "下一個" at bounding box center [279, 218] width 22 height 8
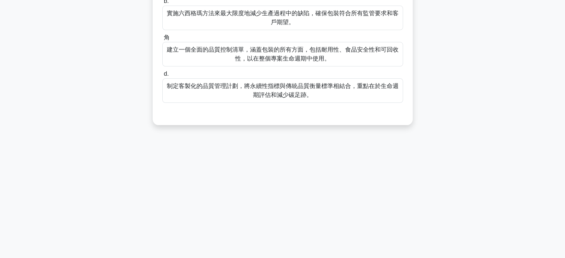
scroll to position [0, 0]
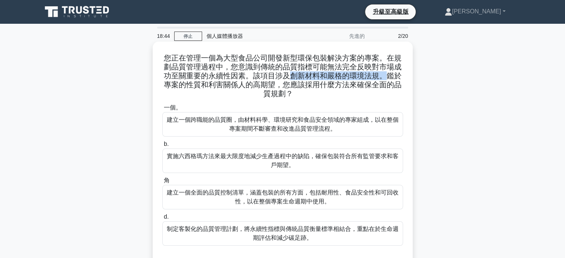
drag, startPoint x: 291, startPoint y: 76, endPoint x: 385, endPoint y: 77, distance: 93.9
click at [385, 77] on font "您正在管理一個為大型食品公司開發新型環保包裝解決方案的專案。在規劃品質管理過程中，您意識到傳統的品質指標可能無法完全反映對市場成功至關重要的永續性因素。該項目…" at bounding box center [283, 76] width 238 height 44
click at [293, 130] on font "建立一個跨職能的品質圈，由材料科學、環境研究和食品安全領域的專家組成，以在整個專案期間不斷審查和改進品質管理流程。" at bounding box center [283, 124] width 232 height 15
click at [162, 110] on input "一個。 建立一個跨職能的品質圈，由材料科學、環境研究和食品安全領域的專家組成，以在整個專案期間不斷審查和改進品質管理流程。" at bounding box center [162, 107] width 0 height 5
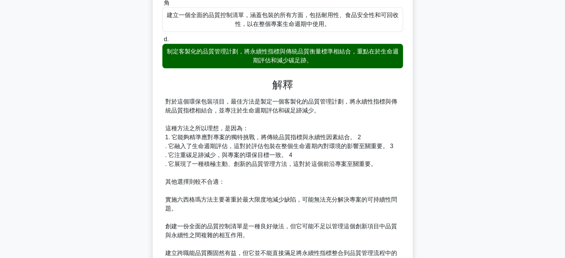
scroll to position [260, 0]
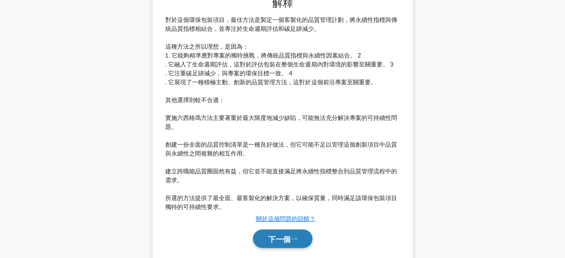
click at [280, 239] on font "下一個" at bounding box center [279, 239] width 22 height 8
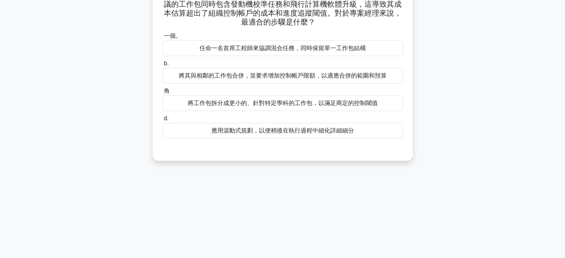
scroll to position [0, 0]
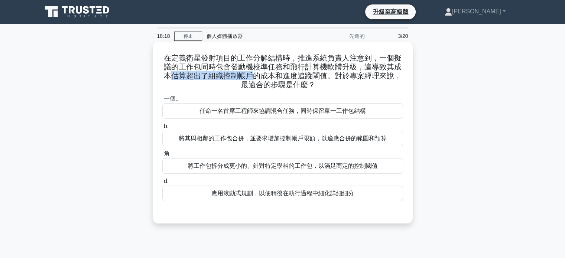
drag, startPoint x: 172, startPoint y: 77, endPoint x: 255, endPoint y: 79, distance: 83.6
click at [255, 79] on font "在定義衛星發射項目的工作分解結構時，推進系統負責人注意到，一個擬議的工作包同時包含發動機校準任務和飛行計算機軟體升級，這導致其成本估算超出了組織控制帳戶的成本…" at bounding box center [283, 71] width 238 height 35
click at [279, 171] on div "將工作包拆分成更小的、針對特定學科的工作包，以滿足商定的控制閾值" at bounding box center [282, 166] width 241 height 16
click at [162, 156] on input "角 將工作包拆分成更小的、針對特定學科的工作包，以滿足商定的控制閾值" at bounding box center [162, 153] width 0 height 5
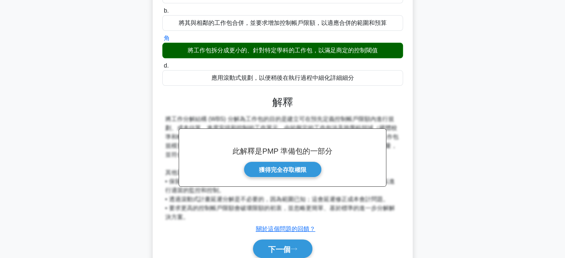
scroll to position [147, 0]
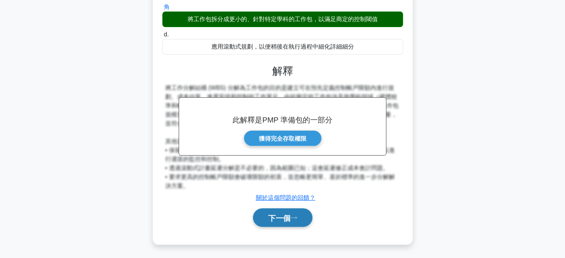
click at [288, 221] on font "下一個" at bounding box center [279, 218] width 22 height 8
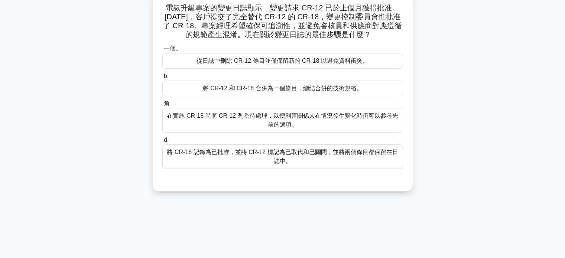
scroll to position [0, 0]
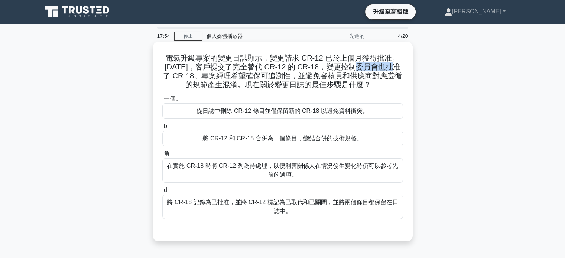
drag, startPoint x: 365, startPoint y: 68, endPoint x: 394, endPoint y: 63, distance: 29.4
click at [394, 63] on font "電氣升級專案的變更日誌顯示，變更請求 CR-12 已於上個月獲得批准。今天，客戶提交了完全替代 CR-12 的 CR-18，變更控制委員會也批准了 CR-18…" at bounding box center [282, 71] width 239 height 35
click at [307, 205] on font "將 CR-18 記錄為已批准，並將 CR-12 標記為已取代和已關閉，並將兩個條目都保留在日誌中。" at bounding box center [282, 206] width 231 height 15
click at [162, 193] on input "d. 將 CR-18 記錄為已批准，並將 CR-12 標記為已取代和已關閉，並將兩個條目都保留在日誌中。" at bounding box center [162, 190] width 0 height 5
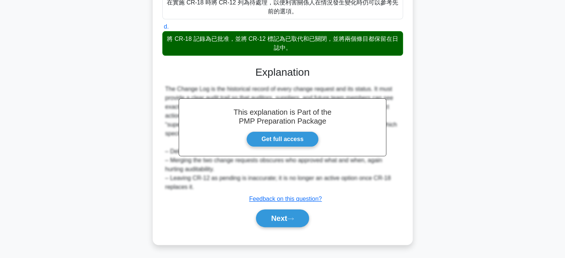
scroll to position [147, 0]
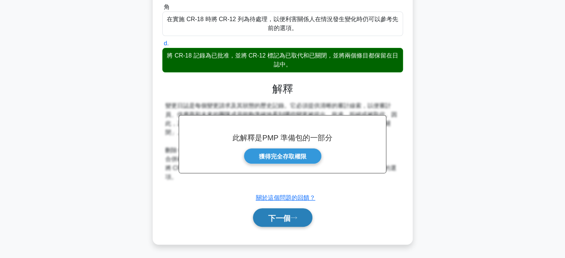
click at [285, 217] on font "下一個" at bounding box center [279, 218] width 22 height 8
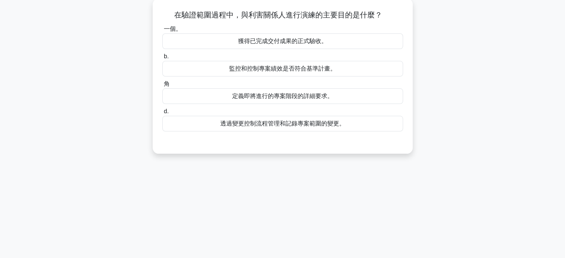
scroll to position [0, 0]
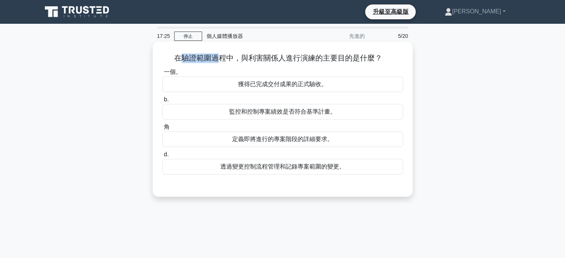
drag, startPoint x: 180, startPoint y: 57, endPoint x: 214, endPoint y: 56, distance: 34.6
click at [214, 56] on font "在驗證範圍過程中，與利害關係人進行演練的主要目的是什麼？" at bounding box center [278, 58] width 208 height 8
click at [293, 87] on font "獲得已完成交付成果的正式驗收。" at bounding box center [282, 84] width 89 height 6
click at [162, 75] on input "一個。 獲得已完成交付成果的正式驗收。" at bounding box center [162, 72] width 0 height 5
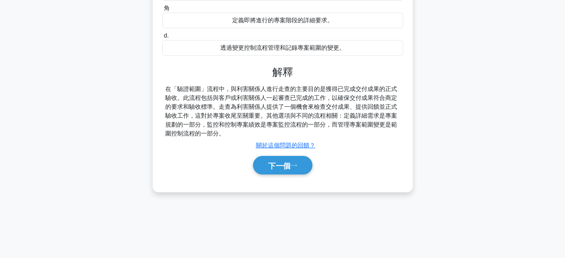
scroll to position [143, 0]
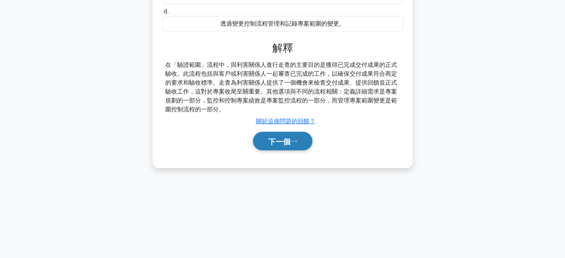
click at [277, 142] on font "下一個" at bounding box center [279, 141] width 22 height 8
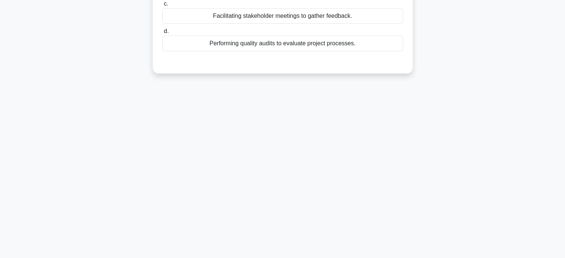
scroll to position [0, 0]
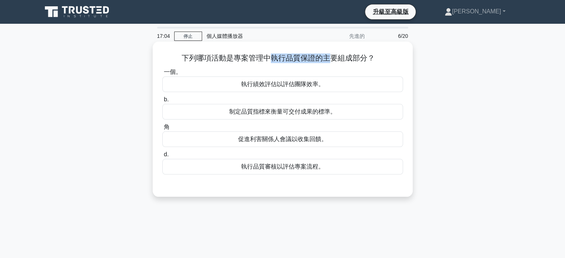
drag, startPoint x: 272, startPoint y: 60, endPoint x: 329, endPoint y: 61, distance: 57.5
click at [329, 61] on font "下列哪項活動是專案管理中執行品質保證的主要組成部分？" at bounding box center [278, 58] width 193 height 8
click at [276, 114] on font "制定品質指標來衡量可交付成果的標準。" at bounding box center [282, 111] width 107 height 6
click at [162, 102] on input "b. 制定品質指標來衡量可交付成果的標準。" at bounding box center [162, 99] width 0 height 5
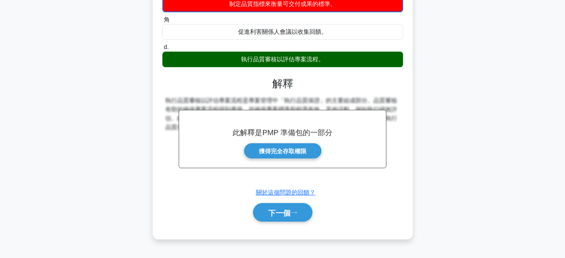
scroll to position [143, 0]
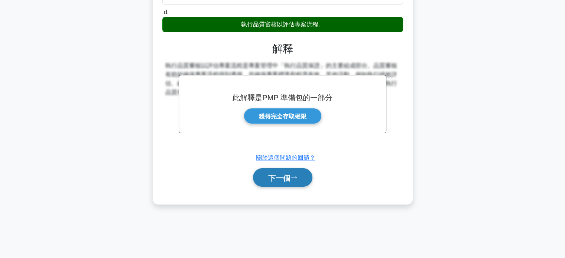
click at [287, 179] on font "下一個" at bounding box center [279, 178] width 22 height 8
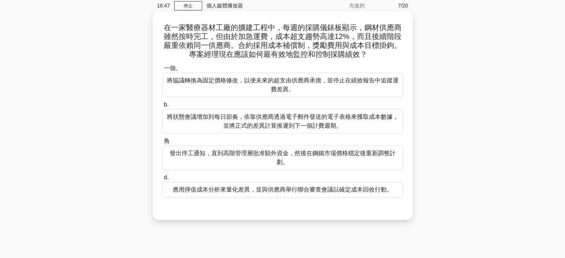
scroll to position [0, 0]
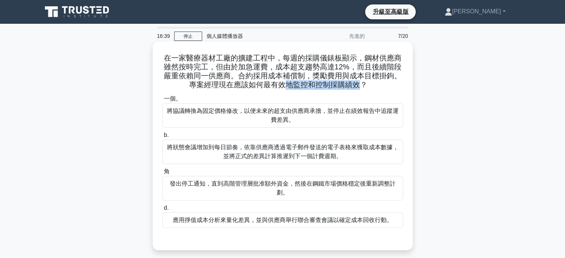
drag, startPoint x: 288, startPoint y: 85, endPoint x: 360, endPoint y: 85, distance: 72.8
click at [360, 85] on font "在一家醫療器材工廠的擴建工程中，每週的採購儀錶板顯示，鋼材供應商雖然按時完工，但由於加急運費，成本超支趨勢高達12%，而且後續階段嚴重依賴同一供應商。合約採用…" at bounding box center [282, 71] width 238 height 35
drag, startPoint x: 271, startPoint y: 75, endPoint x: 311, endPoint y: 75, distance: 40.8
click at [311, 75] on font "在一家醫療器材工廠的擴建工程中，每週的採購儀錶板顯示，鋼材供應商雖然按時完工，但由於加急運費，成本超支趨勢高達12%，而且後續階段嚴重依賴同一供應商。合約採用…" at bounding box center [282, 71] width 238 height 35
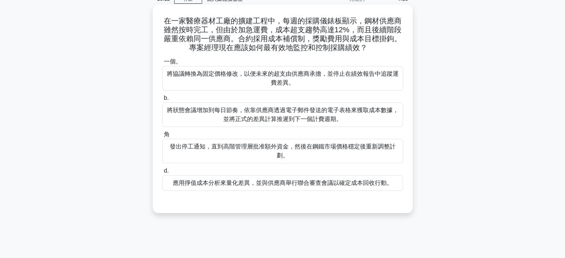
click at [282, 185] on font "應用掙值成本分析來量化差異，並與供應商舉行聯合審查會議以確定成本回收行動。" at bounding box center [283, 183] width 220 height 6
click at [162, 173] on input "d. 應用掙值成本分析來量化差異，並與供應商舉行聯合審查會議以確定成本回收行動。" at bounding box center [162, 171] width 0 height 5
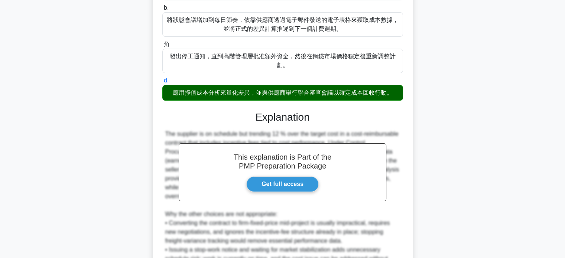
scroll to position [182, 0]
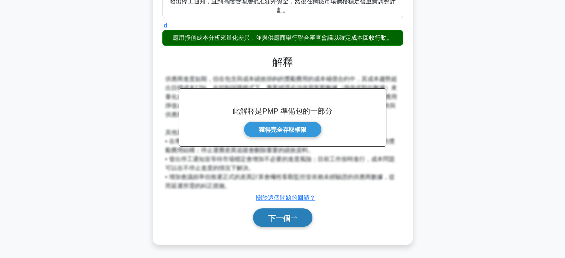
click at [278, 219] on font "下一個" at bounding box center [279, 218] width 22 height 8
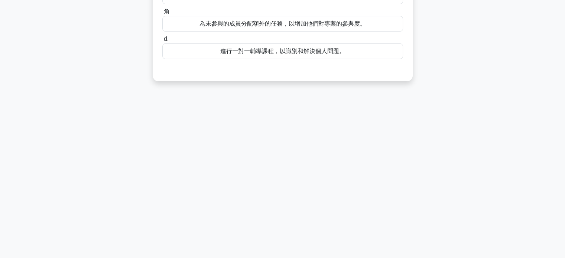
scroll to position [0, 0]
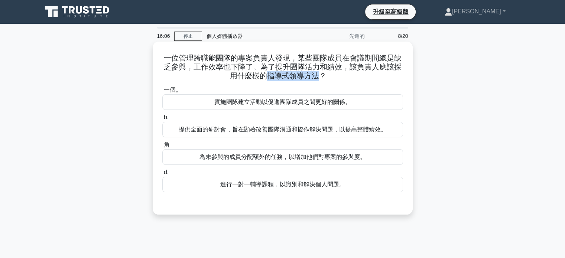
drag, startPoint x: 264, startPoint y: 78, endPoint x: 316, endPoint y: 78, distance: 52.0
click at [316, 78] on font "一位管理跨職能團隊的專案負責人發現，某些團隊成員在會議期間總是缺乏參與，工作效率也下降了。為了提升團隊活力和績效，該負責人應該採用什麼樣的指導式領導方法？" at bounding box center [283, 67] width 238 height 26
drag, startPoint x: 180, startPoint y: 59, endPoint x: 250, endPoint y: 60, distance: 70.2
click at [250, 60] on font "一位管理跨職能團隊的專案負責人發現，某些團隊成員在會議期間總是缺乏參與，工作效率也下降了。為了提升團隊活力和績效，該負責人應該採用什麼樣的指導式領導方法？" at bounding box center [283, 67] width 238 height 26
click at [258, 186] on font "進行一對一輔導課程，以識別和解決個人問題。" at bounding box center [282, 184] width 125 height 6
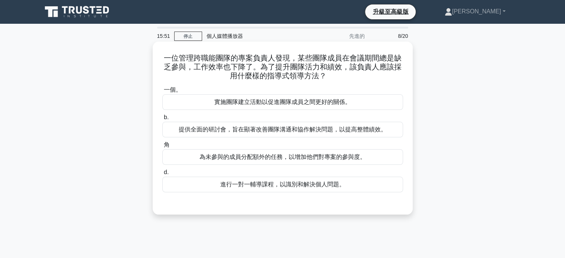
click at [162, 175] on input "d. 進行一對一輔導課程，以識別和解決個人問題。" at bounding box center [162, 172] width 0 height 5
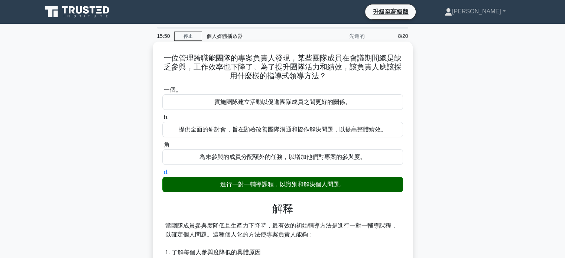
scroll to position [186, 0]
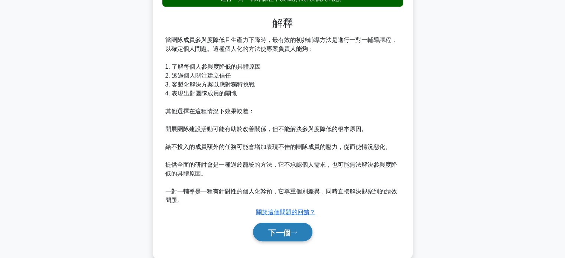
click at [274, 228] on font "下一個" at bounding box center [279, 232] width 22 height 8
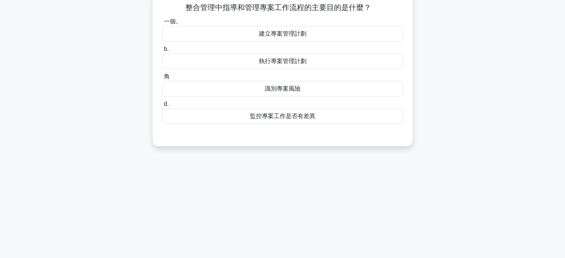
scroll to position [0, 0]
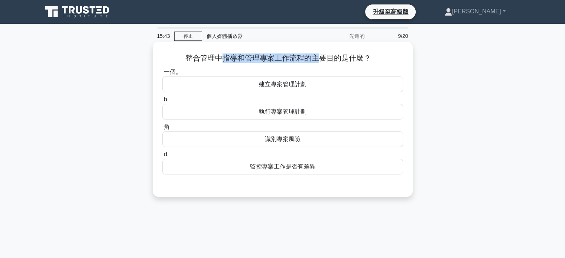
drag, startPoint x: 224, startPoint y: 59, endPoint x: 320, endPoint y: 58, distance: 96.2
click at [320, 58] on font "整合管理中指導和管理專案工作流程的主要目的是什麼？" at bounding box center [278, 58] width 186 height 8
click at [284, 167] on font "監控專案工作是否有差異" at bounding box center [282, 166] width 65 height 6
click at [162, 157] on input "d. 監控專案工作是否有差異" at bounding box center [162, 154] width 0 height 5
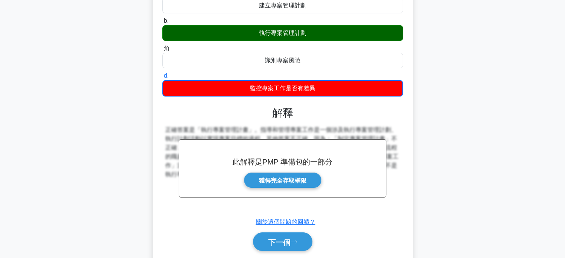
scroll to position [143, 0]
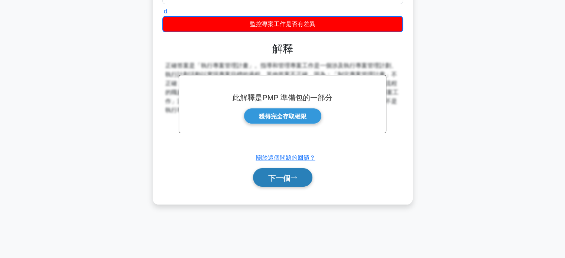
click at [279, 179] on font "下一個" at bounding box center [279, 178] width 22 height 8
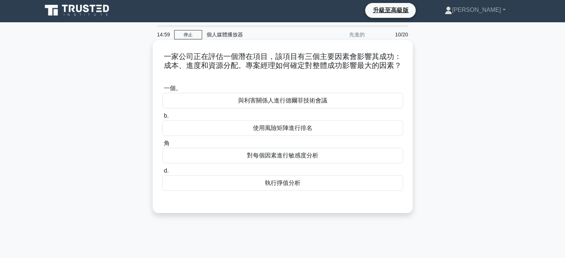
scroll to position [0, 0]
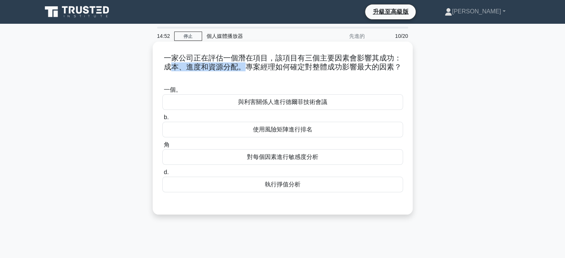
drag, startPoint x: 168, startPoint y: 69, endPoint x: 244, endPoint y: 68, distance: 75.7
click at [244, 68] on font "一家公司正在評估一個潛在項目，該項目有三個主要因素會影響其成功：成本、進度和資源分配。專案經理如何確定對整體成功影響最大的因素？" at bounding box center [283, 62] width 238 height 17
click at [285, 131] on font "使用風險矩陣進行排名" at bounding box center [282, 129] width 59 height 6
click at [162, 120] on input "b. 使用風險矩陣進行排名" at bounding box center [162, 117] width 0 height 5
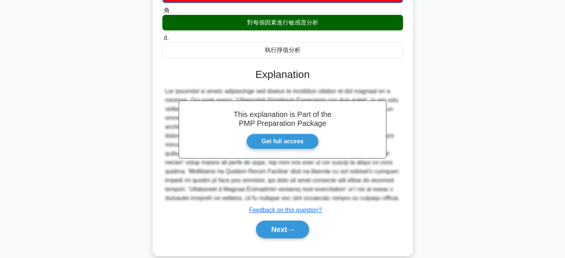
scroll to position [143, 0]
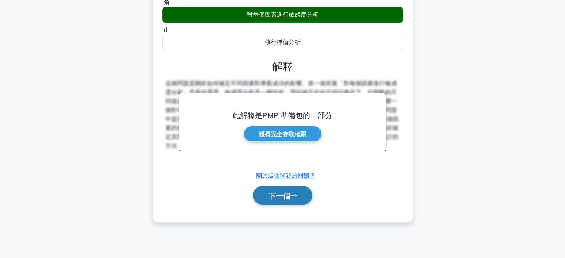
drag, startPoint x: 280, startPoint y: 181, endPoint x: 285, endPoint y: 199, distance: 18.3
click at [285, 199] on font "下一個" at bounding box center [279, 196] width 22 height 8
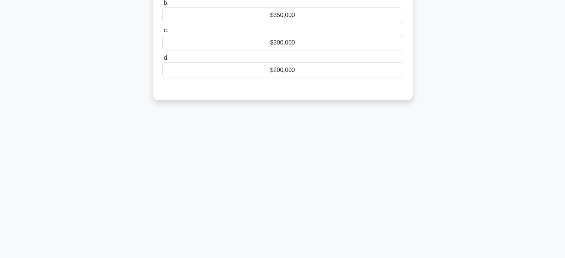
scroll to position [0, 0]
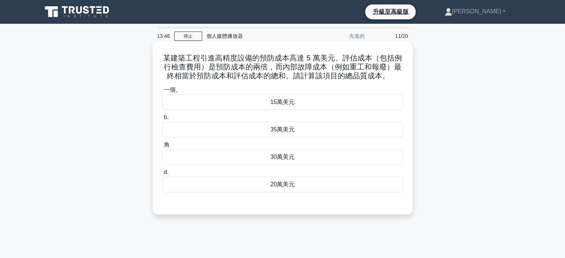
click at [276, 160] on font "30萬美元" at bounding box center [282, 157] width 25 height 6
click at [162, 147] on input "角 30萬美元" at bounding box center [162, 145] width 0 height 5
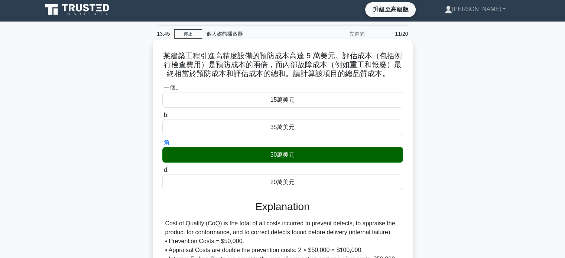
scroll to position [143, 0]
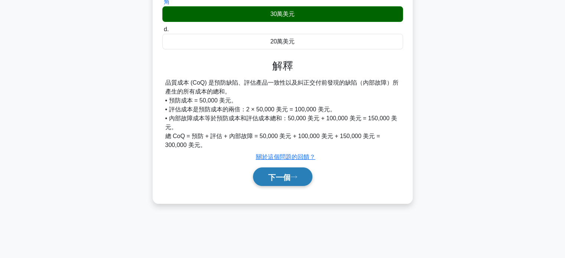
click at [288, 180] on font "下一個" at bounding box center [279, 177] width 22 height 8
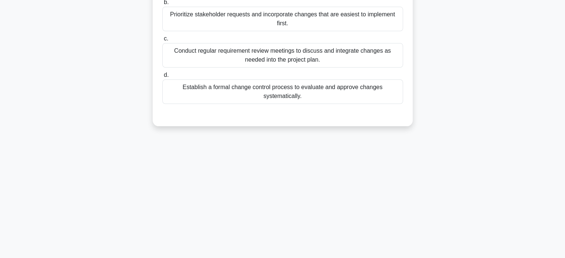
scroll to position [0, 0]
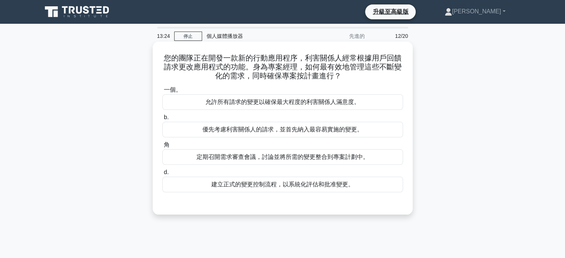
click at [300, 160] on font "定期召開需求審查會議，討論並將所需的變更整合到專案計劃中。" at bounding box center [282, 157] width 172 height 6
click at [162, 147] on input "角 定期召開需求審查會議，討論並將所需的變更整合到專案計劃中。" at bounding box center [162, 145] width 0 height 5
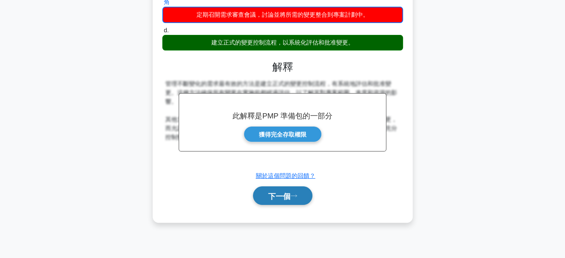
scroll to position [143, 0]
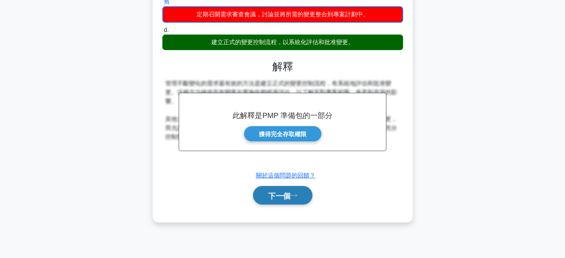
click at [296, 197] on button "下一個" at bounding box center [282, 195] width 59 height 19
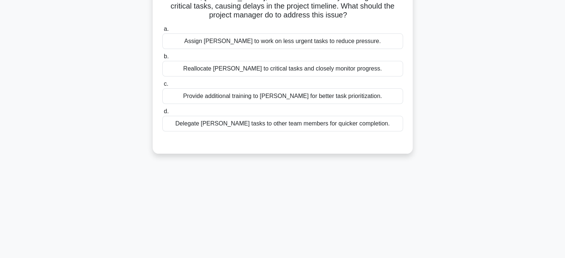
scroll to position [0, 0]
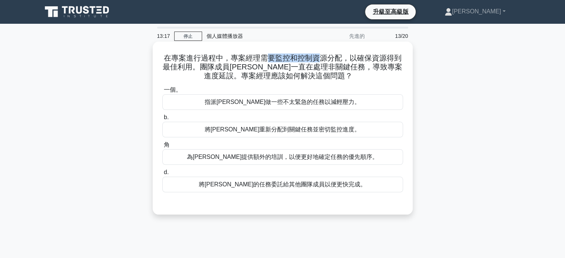
drag, startPoint x: 268, startPoint y: 58, endPoint x: 322, endPoint y: 57, distance: 53.8
click at [322, 57] on font "在專案進行過程中，專案經理需要監控和控制資源分配，以確保資源得到最佳利用。團隊成員約翰一直在處理非關鍵任務，導致專案進度延誤。專案經理應該如何解決這個問題？" at bounding box center [282, 67] width 239 height 26
click at [285, 183] on font "將約翰的任務委託給其他團隊成員以便更快完成。" at bounding box center [283, 184] width 168 height 6
click at [162, 175] on input "d. 將約翰的任務委託給其他團隊成員以便更快完成。" at bounding box center [162, 172] width 0 height 5
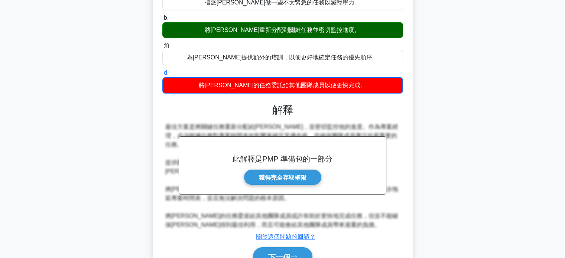
scroll to position [143, 0]
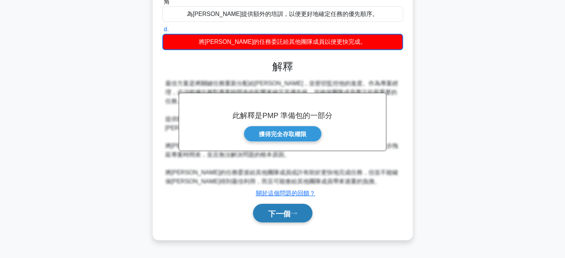
click at [295, 206] on button "下一個" at bounding box center [282, 213] width 59 height 19
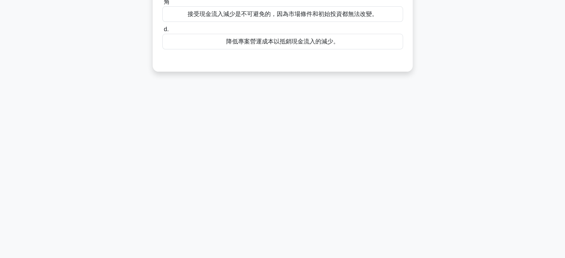
scroll to position [0, 0]
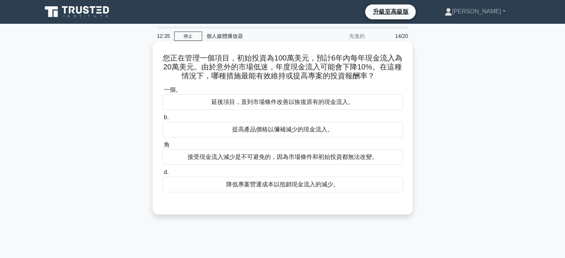
click at [261, 102] on font "延後項目，直到市場條件改善以恢復原有的現金流入。" at bounding box center [282, 102] width 143 height 6
click at [162, 92] on input "一個。 延後項目，直到市場條件改善以恢復原有的現金流入。" at bounding box center [162, 90] width 0 height 5
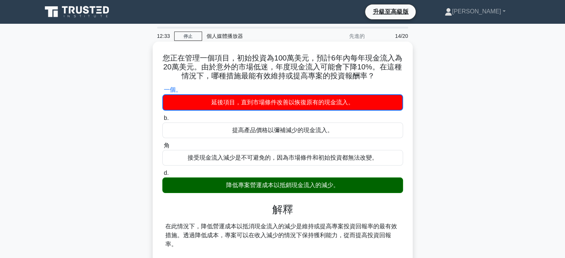
scroll to position [143, 0]
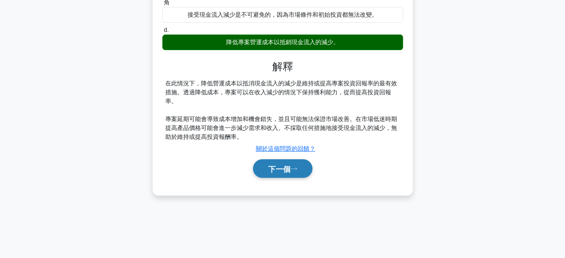
click at [284, 166] on font "下一個" at bounding box center [279, 169] width 22 height 8
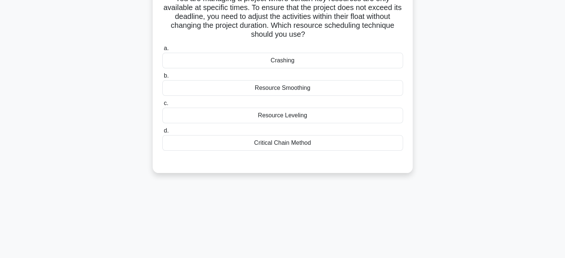
scroll to position [0, 0]
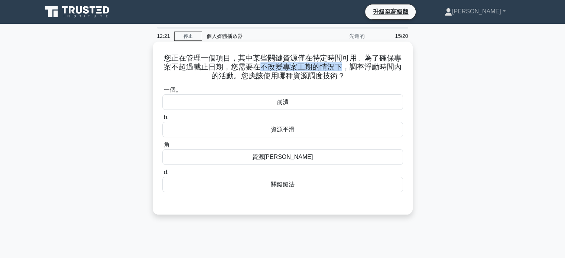
drag, startPoint x: 260, startPoint y: 67, endPoint x: 340, endPoint y: 67, distance: 80.6
click at [340, 67] on font "您正在管理一個項目，其中某些關鍵資源僅在特定時間可用。為了確保專案不超過截止日期，您需要在不改變專案工期的情況下，調整浮動時間內的活動。您應該使用哪種資源調度…" at bounding box center [283, 67] width 238 height 26
click at [281, 128] on font "資源平滑" at bounding box center [283, 129] width 24 height 6
click at [162, 120] on input "b. 資源平滑" at bounding box center [162, 117] width 0 height 5
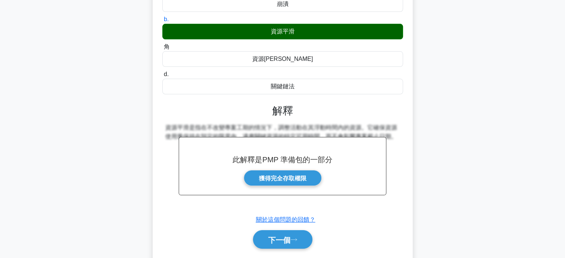
scroll to position [143, 0]
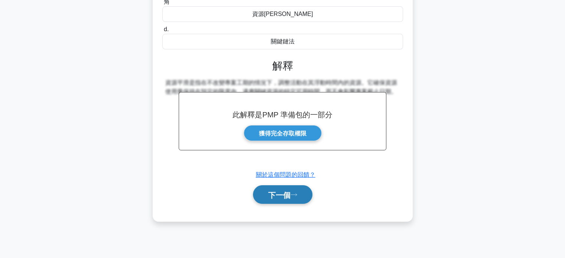
click at [296, 193] on icon at bounding box center [293, 195] width 7 height 4
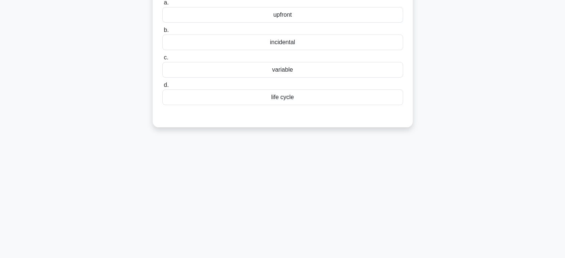
scroll to position [0, 0]
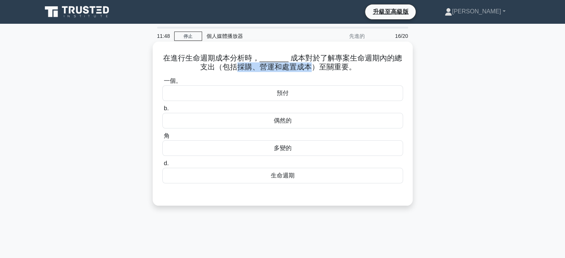
drag, startPoint x: 233, startPoint y: 67, endPoint x: 304, endPoint y: 68, distance: 71.3
click at [304, 68] on font "在進行生命週期成本分析時，_______ 成本對於了解專案生命週期內的總支出（包括採購、營運和處置成本）至關重要。" at bounding box center [282, 62] width 239 height 17
click at [280, 176] on font "生命週期" at bounding box center [283, 175] width 24 height 6
click at [162, 166] on input "d. 生命週期" at bounding box center [162, 163] width 0 height 5
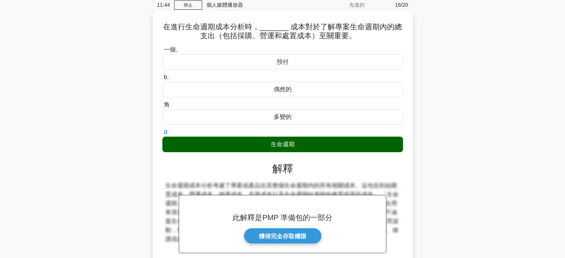
scroll to position [143, 0]
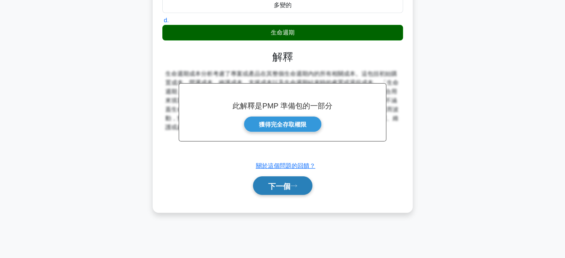
click at [288, 183] on font "下一個" at bounding box center [279, 186] width 22 height 8
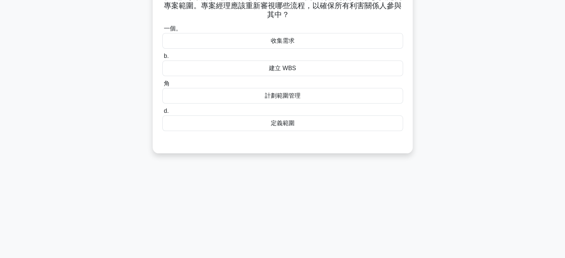
scroll to position [0, 0]
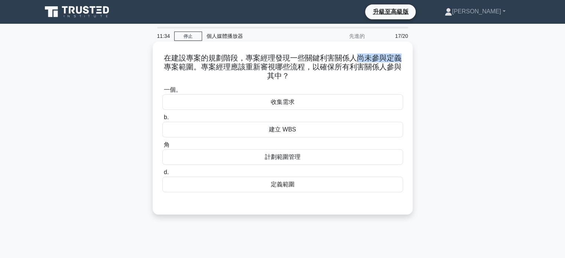
drag, startPoint x: 356, startPoint y: 59, endPoint x: 400, endPoint y: 59, distance: 44.2
click at [400, 59] on font "在建設專案的規劃階段，專案經理發現一些關鍵利害關係人尚未參與定義專案範圍。專案經理應該重新審視哪些流程，以確保所有利害關係人參與其中？" at bounding box center [283, 67] width 238 height 26
click at [283, 105] on font "收集需求" at bounding box center [283, 102] width 24 height 6
click at [162, 92] on input "一個。 收集需求" at bounding box center [162, 90] width 0 height 5
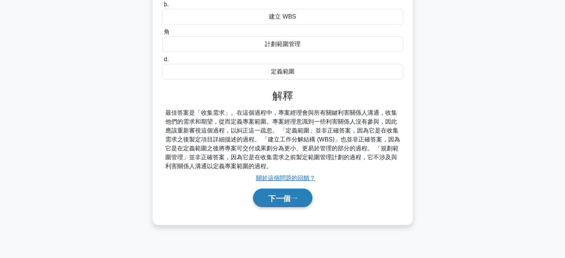
scroll to position [143, 0]
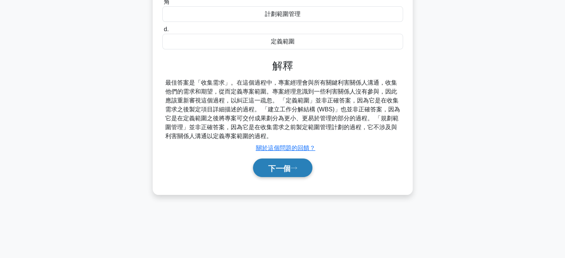
click at [296, 170] on button "下一個" at bounding box center [282, 168] width 59 height 19
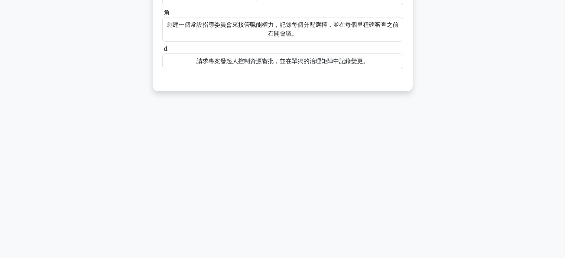
scroll to position [0, 0]
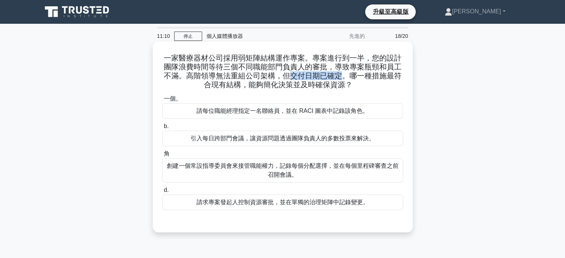
drag, startPoint x: 293, startPoint y: 76, endPoint x: 343, endPoint y: 77, distance: 50.5
click at [343, 77] on font "一家醫療器材公司採用弱矩陣結構運作專案。專案進行到一半，您的設計團隊浪費時間等待三個不同職能部門負責人的審批，導致專案瓶頸和員工不滿。高階領導無法重組公司架構…" at bounding box center [283, 71] width 238 height 35
click at [275, 169] on font "創建一個常設指導委員會來接管職能權力，記錄每個分配選擇，並在每個里程碑審查之前召開會議。" at bounding box center [283, 170] width 232 height 15
click at [162, 156] on input "角 創建一個常設指導委員會來接管職能權力，記錄每個分配選擇，並在每個里程碑審查之前召開會議。" at bounding box center [162, 153] width 0 height 5
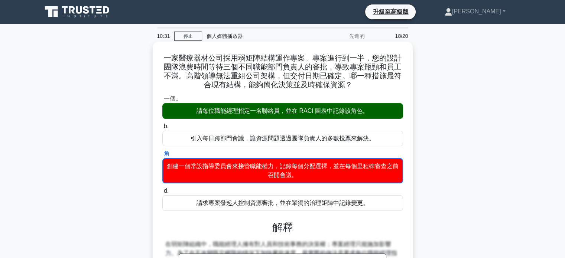
scroll to position [147, 0]
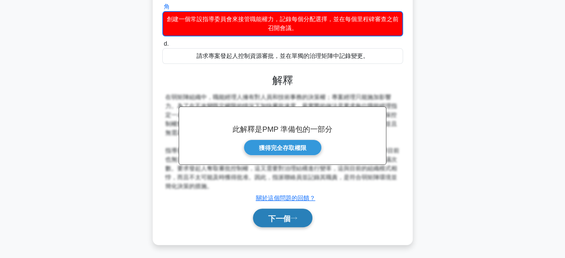
click at [275, 222] on button "下一個" at bounding box center [282, 218] width 59 height 19
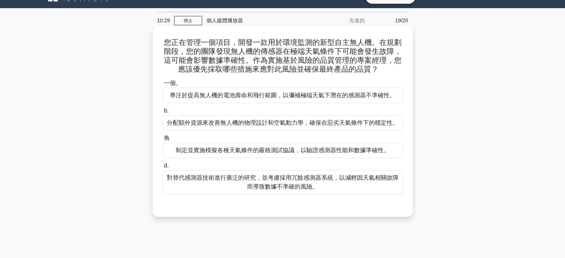
scroll to position [0, 0]
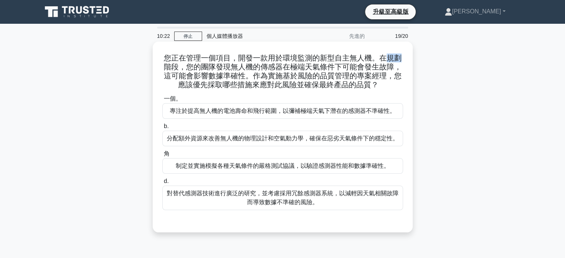
drag, startPoint x: 385, startPoint y: 58, endPoint x: 398, endPoint y: 59, distance: 12.8
click at [398, 59] on font "您正在管理一個項目，開發一款用於環境監測的新型自主無人機。在規劃階段，您的團隊發現無人機的傳感器在極端天氣條件下可能會發生故障，這可能會影響數據準確性。作為實…" at bounding box center [283, 71] width 238 height 35
click at [304, 199] on font "對替代感測器技術進行廣泛的研究，並考慮採用冗餘感測器系統，以減輕因天氣相關故障而導致數據不準確的風險。" at bounding box center [283, 197] width 232 height 15
click at [162, 184] on input "d. 對替代感測器技術進行廣泛的研究，並考慮採用冗餘感測器系統，以減輕因天氣相關故障而導致數據不準確的風險。" at bounding box center [162, 181] width 0 height 5
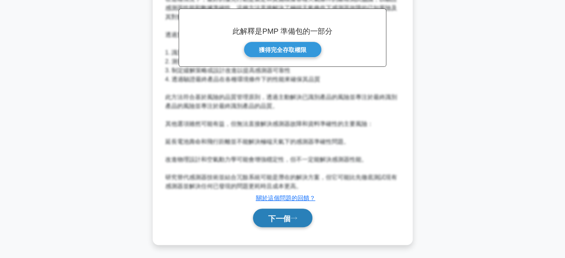
click at [290, 214] on font "下一個" at bounding box center [279, 218] width 22 height 8
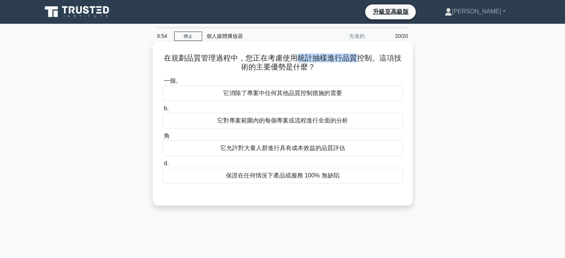
drag, startPoint x: 298, startPoint y: 58, endPoint x: 360, endPoint y: 57, distance: 61.3
click at [360, 57] on font "在規劃品質管理過程中，您正在考慮使用統計抽樣進行品質控制。這項技術的主要優勢是什麼？" at bounding box center [283, 62] width 238 height 17
click at [292, 150] on font "它允許對大量人群進行具有成本效益的品質評估" at bounding box center [282, 148] width 125 height 6
click at [162, 138] on input "角 它允許對大量人群進行具有成本效益的品質評估" at bounding box center [162, 136] width 0 height 5
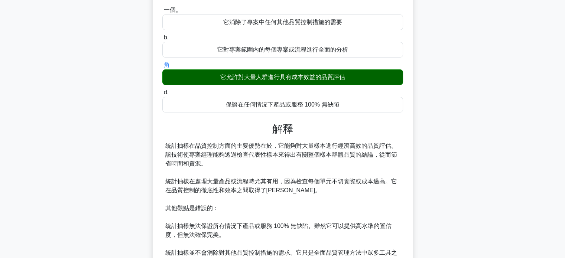
scroll to position [148, 0]
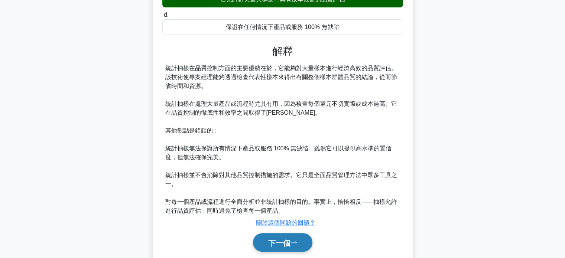
click at [287, 243] on font "下一個" at bounding box center [279, 243] width 22 height 8
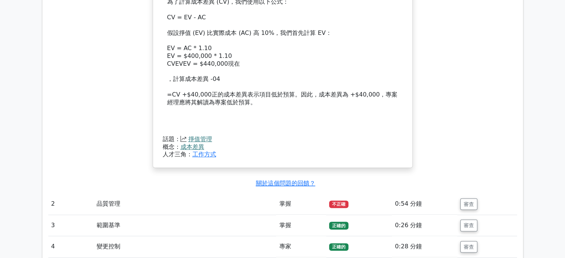
scroll to position [1077, 0]
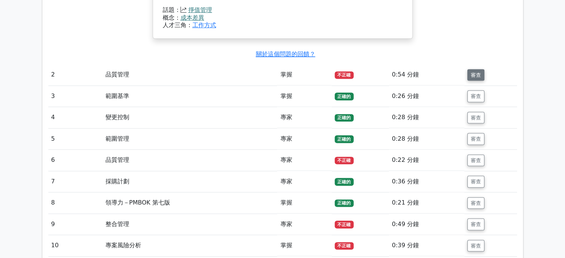
click at [478, 75] on font "審查" at bounding box center [475, 75] width 10 height 6
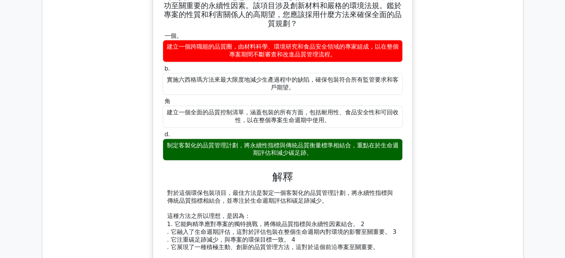
scroll to position [1225, 0]
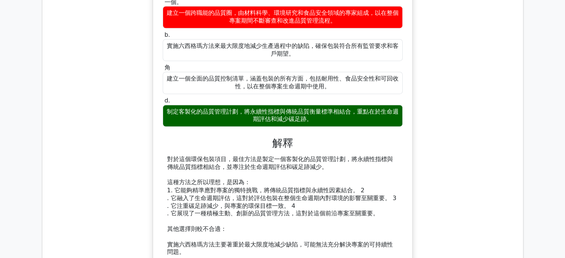
click at [130, 110] on div "您正在管理一個為大型食品公司開發新型環保包裝解決方案的專案。在規劃品質管理過程中，您意識到傳統的品質指標可能無法完全反映對市場成功至關重要的永續性因素。該項目…" at bounding box center [282, 154] width 469 height 435
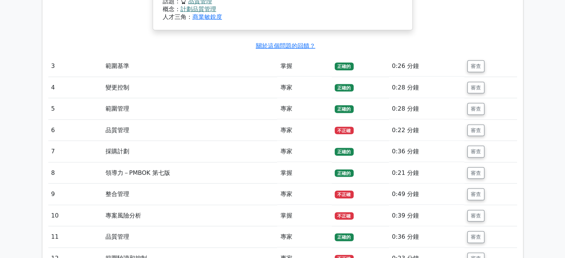
scroll to position [1559, 0]
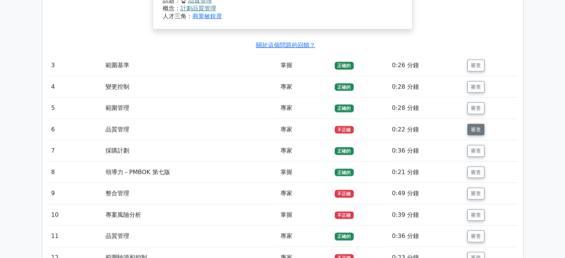
click at [477, 128] on font "審查" at bounding box center [475, 130] width 10 height 6
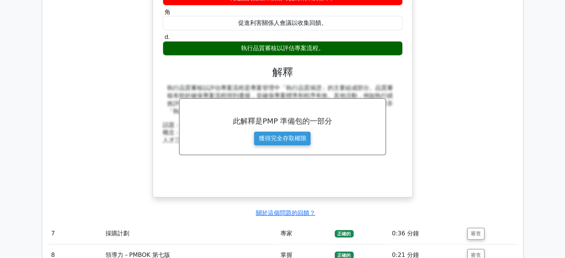
scroll to position [1893, 0]
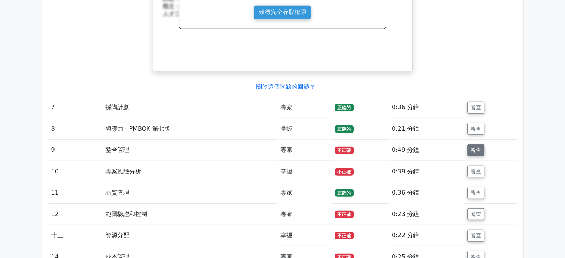
click at [477, 147] on font "審查" at bounding box center [475, 150] width 10 height 6
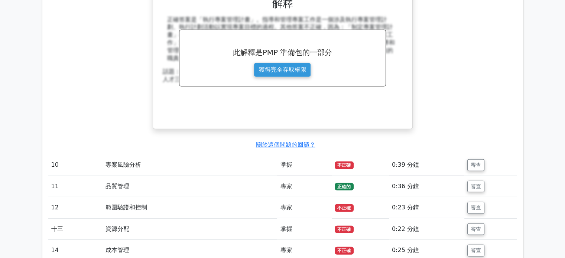
scroll to position [2265, 0]
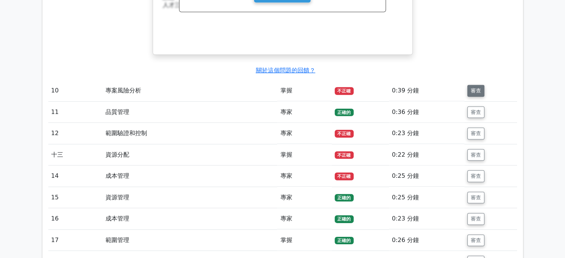
click at [475, 88] on font "審查" at bounding box center [475, 91] width 10 height 6
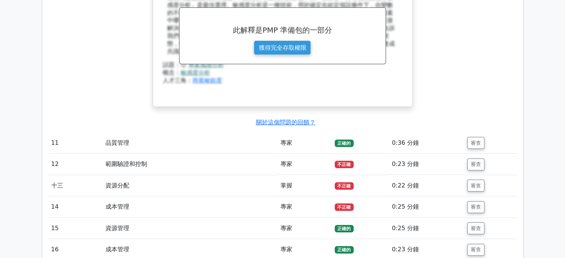
scroll to position [2562, 0]
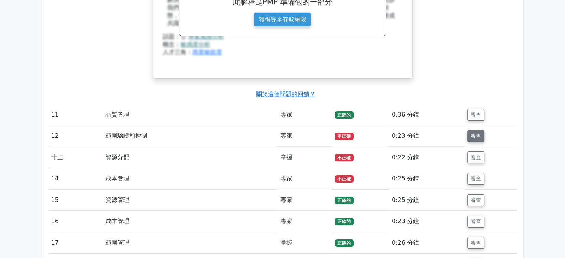
click at [473, 135] on font "審查" at bounding box center [475, 136] width 10 height 6
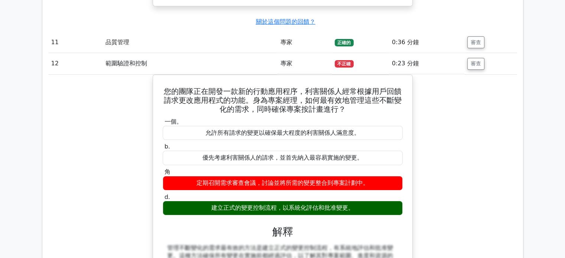
scroll to position [2673, 0]
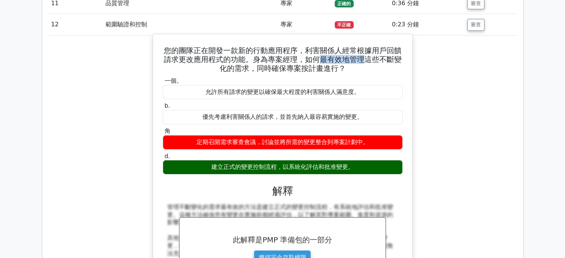
drag, startPoint x: 318, startPoint y: 53, endPoint x: 366, endPoint y: 55, distance: 48.3
click at [366, 55] on font "您的團隊正在開發一款新的行動應用程序，利害關係人經常根據用戶回饋請求更改應用程式的功能。身為專案經理，如何最有效地管理這些不斷變化的需求，同時確保專案按計畫進…" at bounding box center [283, 59] width 238 height 27
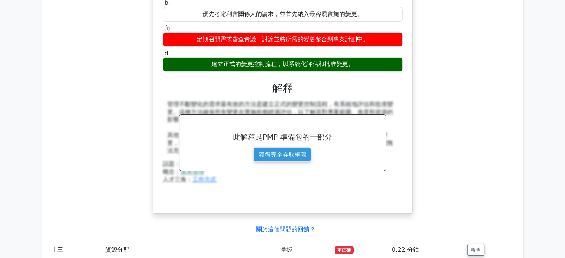
scroll to position [2859, 0]
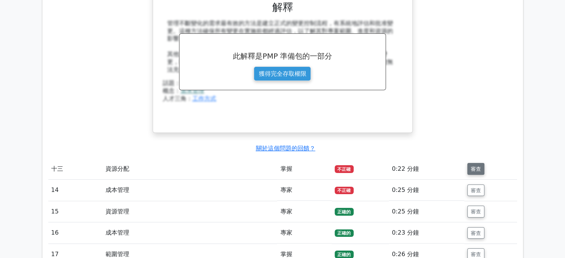
click at [480, 166] on font "審查" at bounding box center [475, 169] width 10 height 6
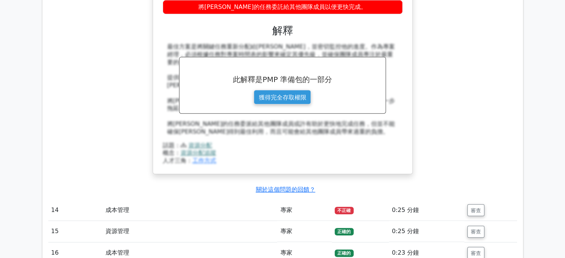
scroll to position [3267, 0]
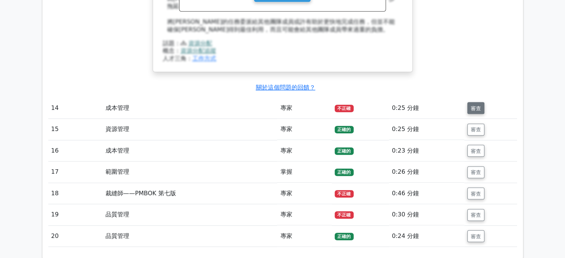
click at [469, 102] on button "審查" at bounding box center [475, 108] width 17 height 12
click at [479, 105] on font "審查" at bounding box center [475, 108] width 10 height 6
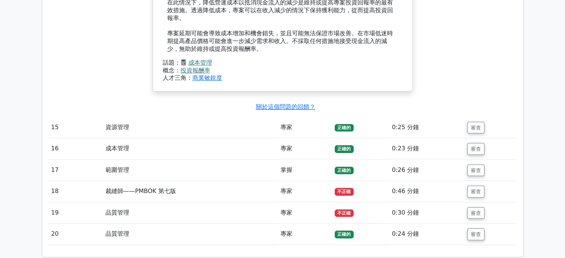
scroll to position [3638, 0]
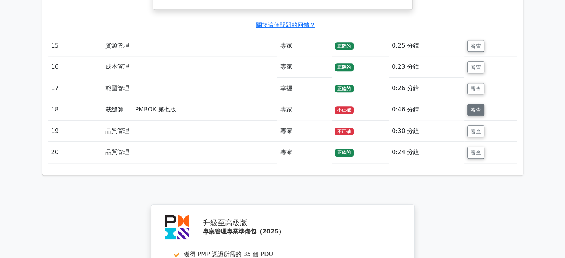
click at [474, 107] on font "審查" at bounding box center [475, 110] width 10 height 6
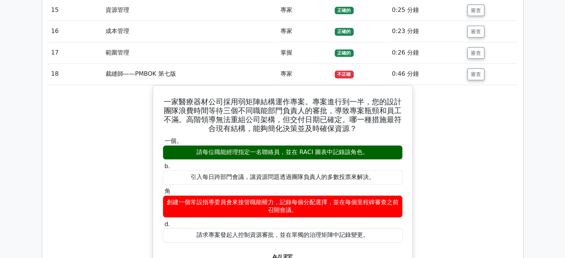
scroll to position [3675, 0]
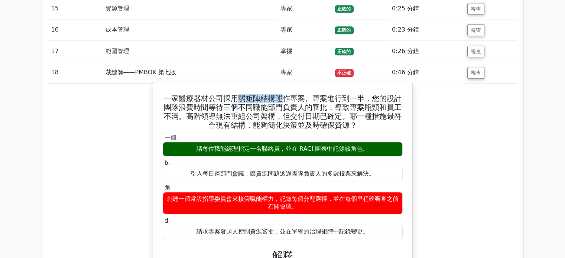
drag, startPoint x: 236, startPoint y: 80, endPoint x: 279, endPoint y: 80, distance: 42.7
click at [279, 94] on font "一家醫療器材公司採用弱矩陣結構運作專案。專案進行到一半，您的設計團隊浪費時間等待三個不同職能部門負責人的審批，導致專案瓶頸和員工不滿。高階領導無法重組公司架構…" at bounding box center [283, 112] width 238 height 36
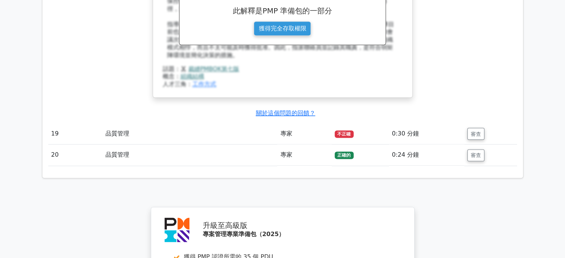
scroll to position [3972, 0]
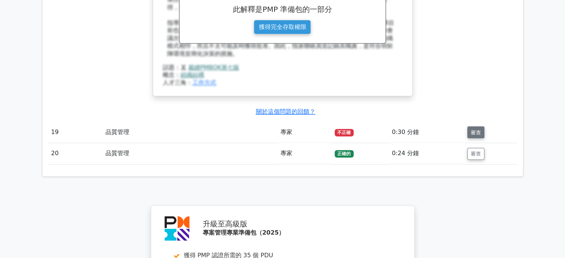
click at [478, 129] on font "審查" at bounding box center [475, 132] width 10 height 6
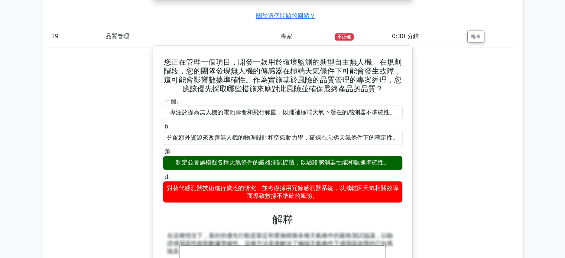
scroll to position [4084, 0]
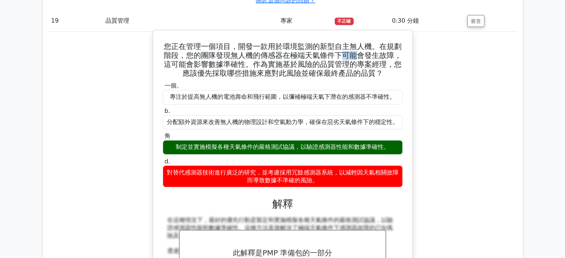
drag, startPoint x: 345, startPoint y: 37, endPoint x: 355, endPoint y: 37, distance: 10.4
click at [355, 42] on font "您正在管理一個項目，開發一款用於環境監測的新型自主無人機。在規劃階段，您的團隊發現無人機的傳感器在極端天氣條件下可能會發生故障，這可能會影響數據準確性。作為實…" at bounding box center [283, 60] width 238 height 36
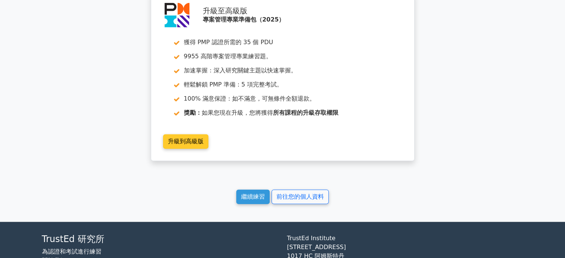
scroll to position [4644, 0]
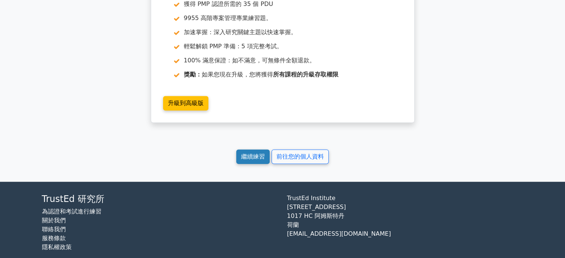
click at [248, 153] on font "繼續練習" at bounding box center [253, 156] width 24 height 7
